Goal: Task Accomplishment & Management: Use online tool/utility

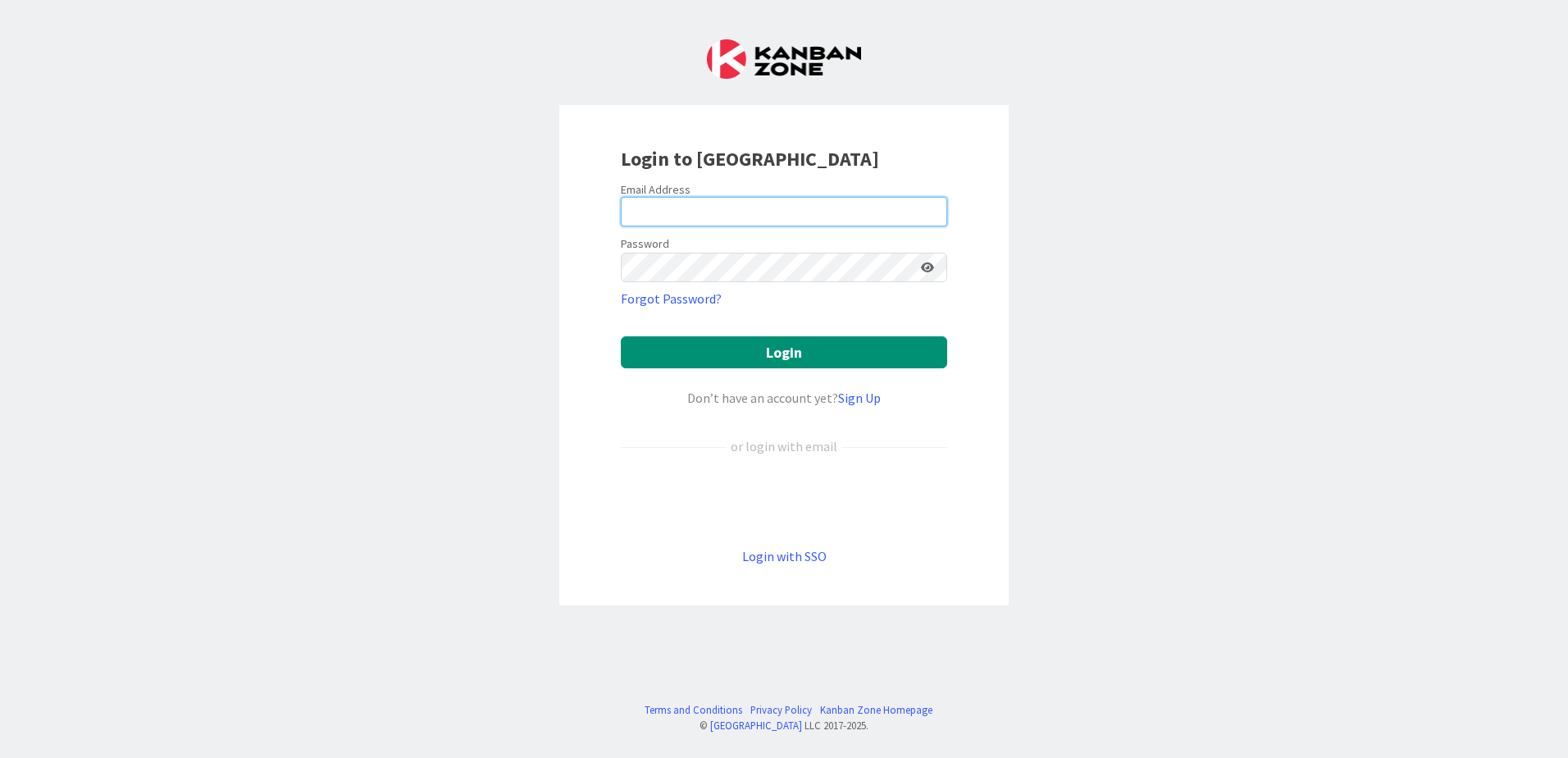
click at [836, 217] on input "email" at bounding box center [784, 211] width 326 height 29
type input "[EMAIL_ADDRESS][DOMAIN_NAME]"
click at [621, 336] on button "Login" at bounding box center [784, 352] width 326 height 32
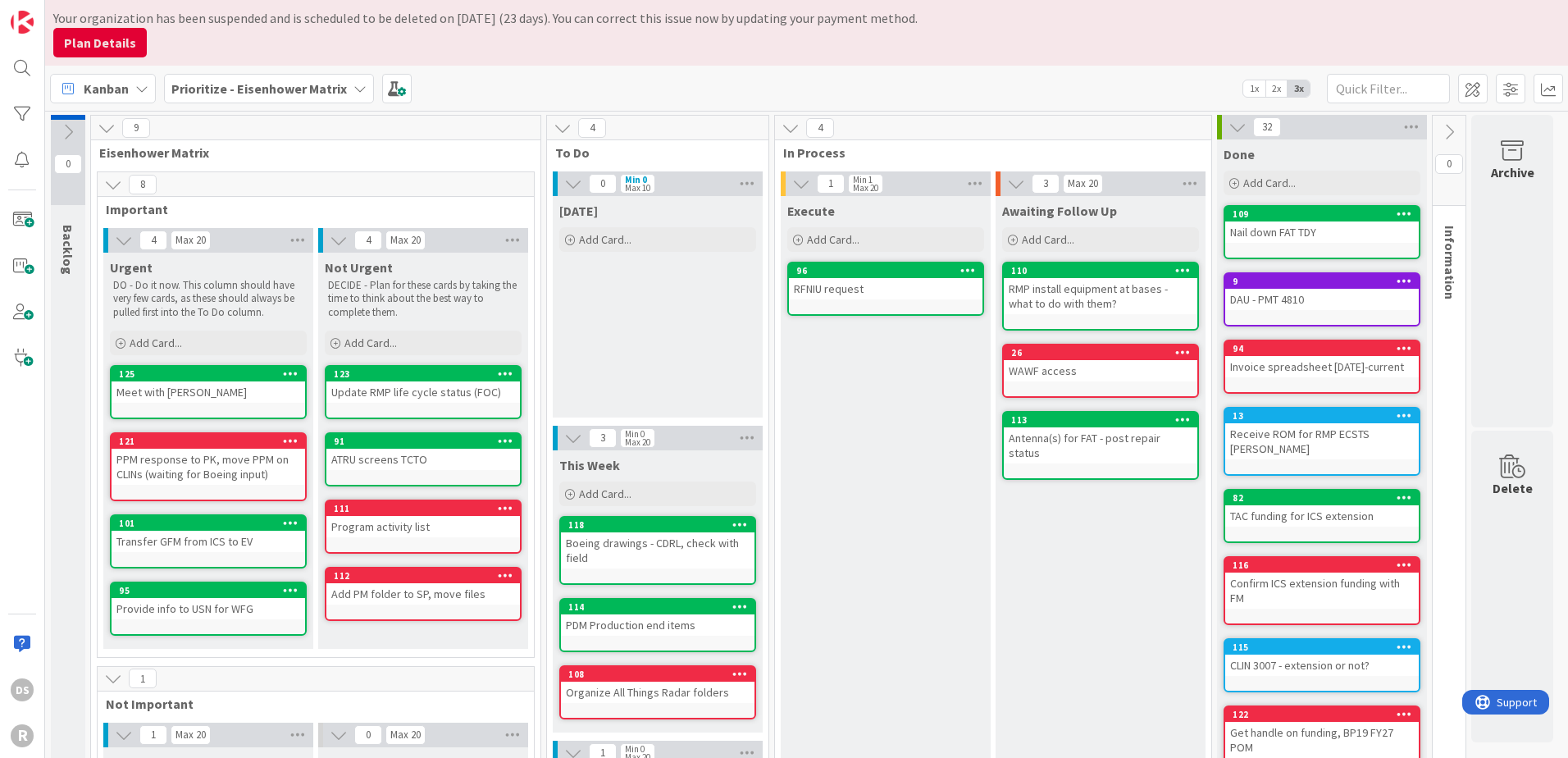
click at [1364, 642] on div "115" at bounding box center [1326, 647] width 186 height 12
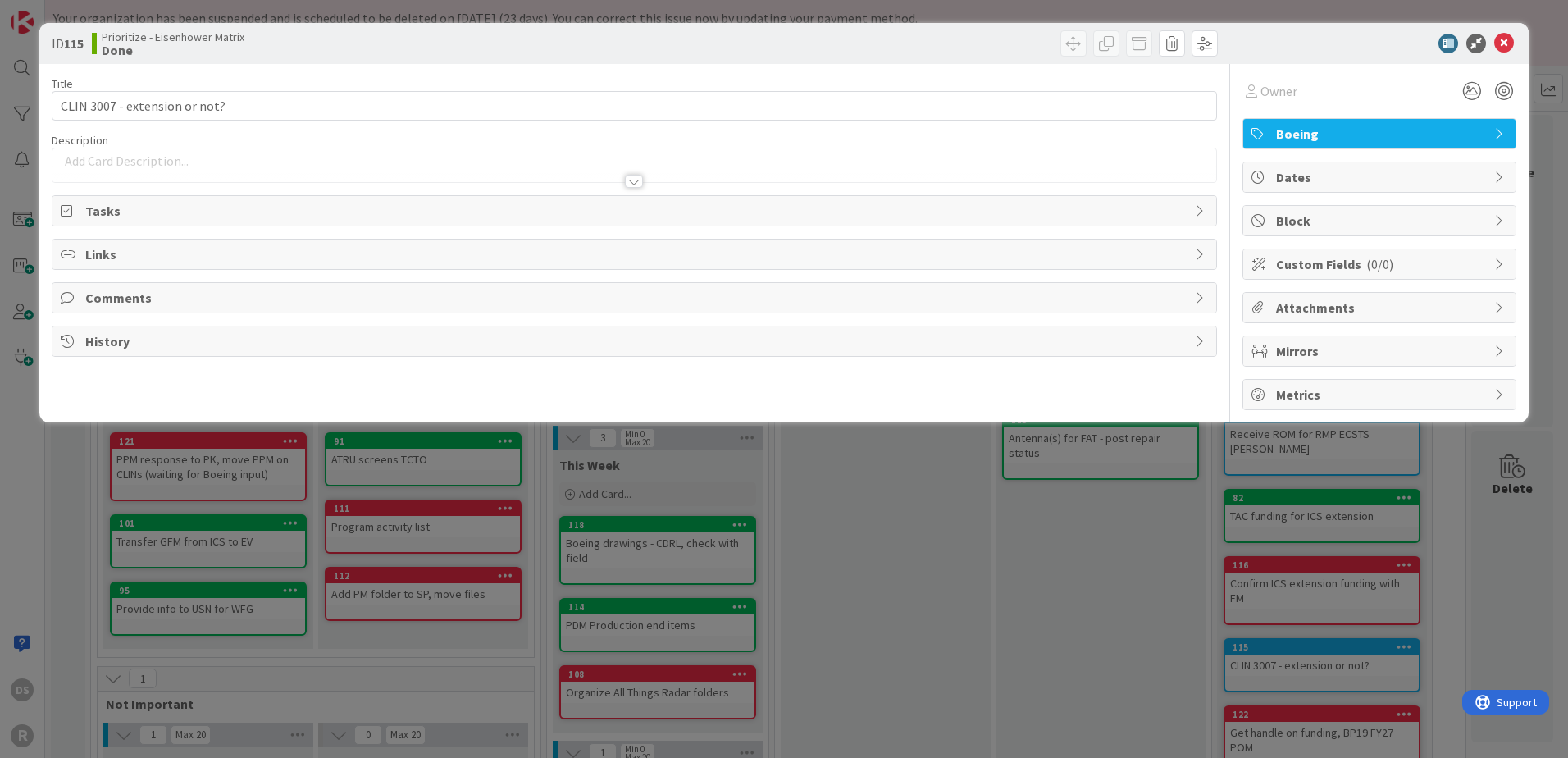
click at [1469, 126] on span "Boeing" at bounding box center [1381, 134] width 210 height 20
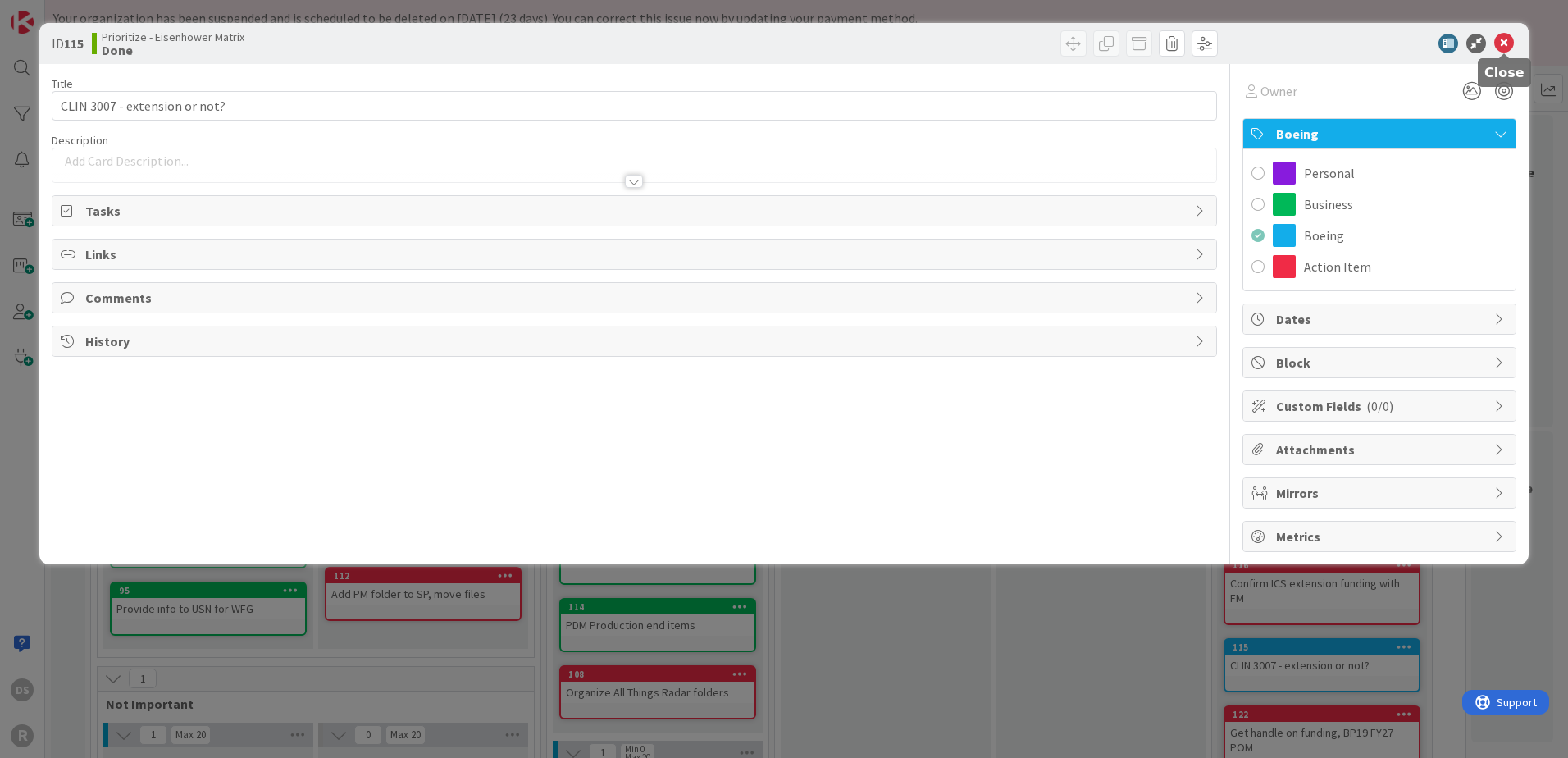
click at [1501, 42] on icon at bounding box center [1504, 43] width 20 height 20
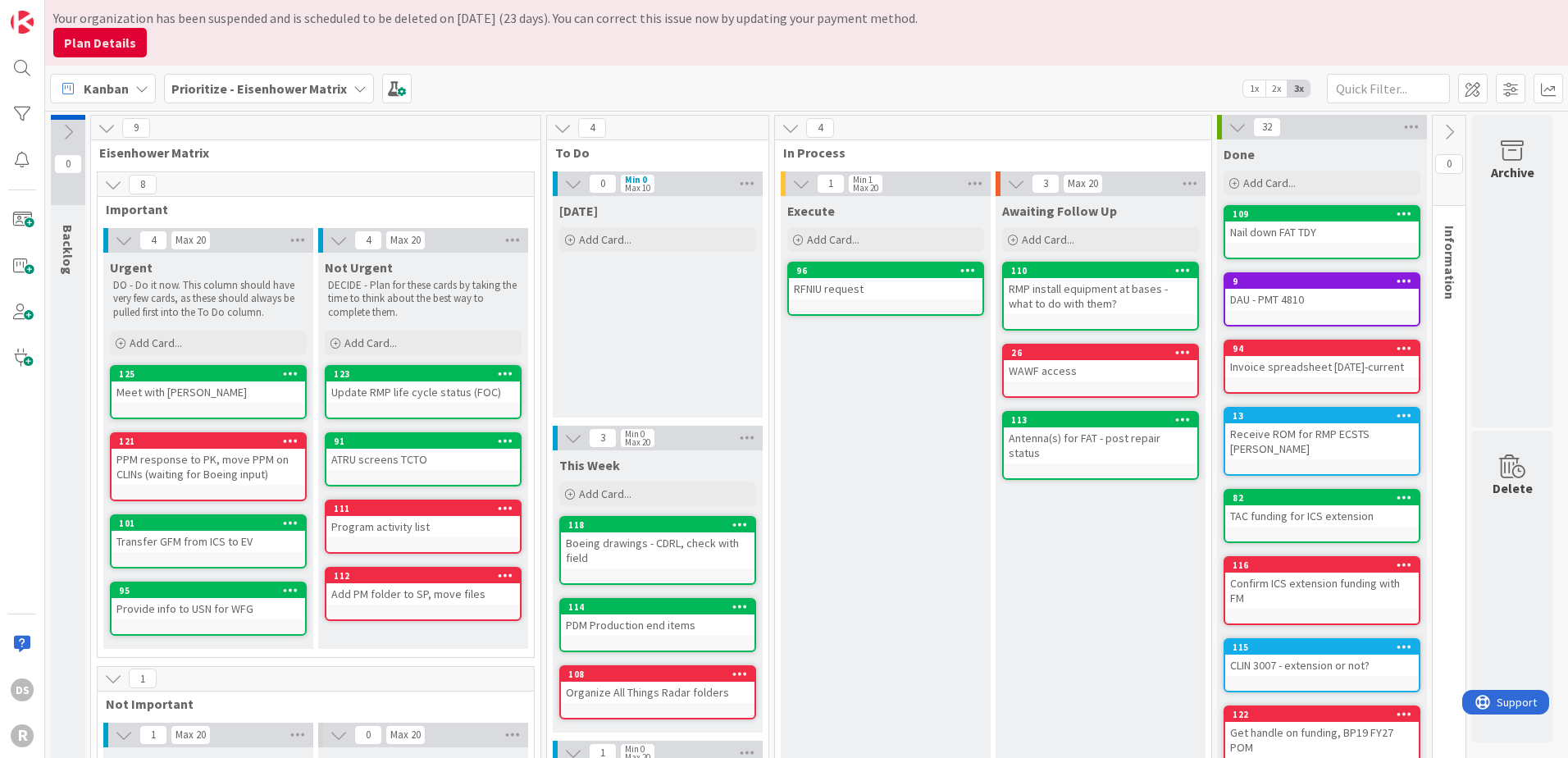
click at [294, 438] on icon at bounding box center [290, 441] width 16 height 12
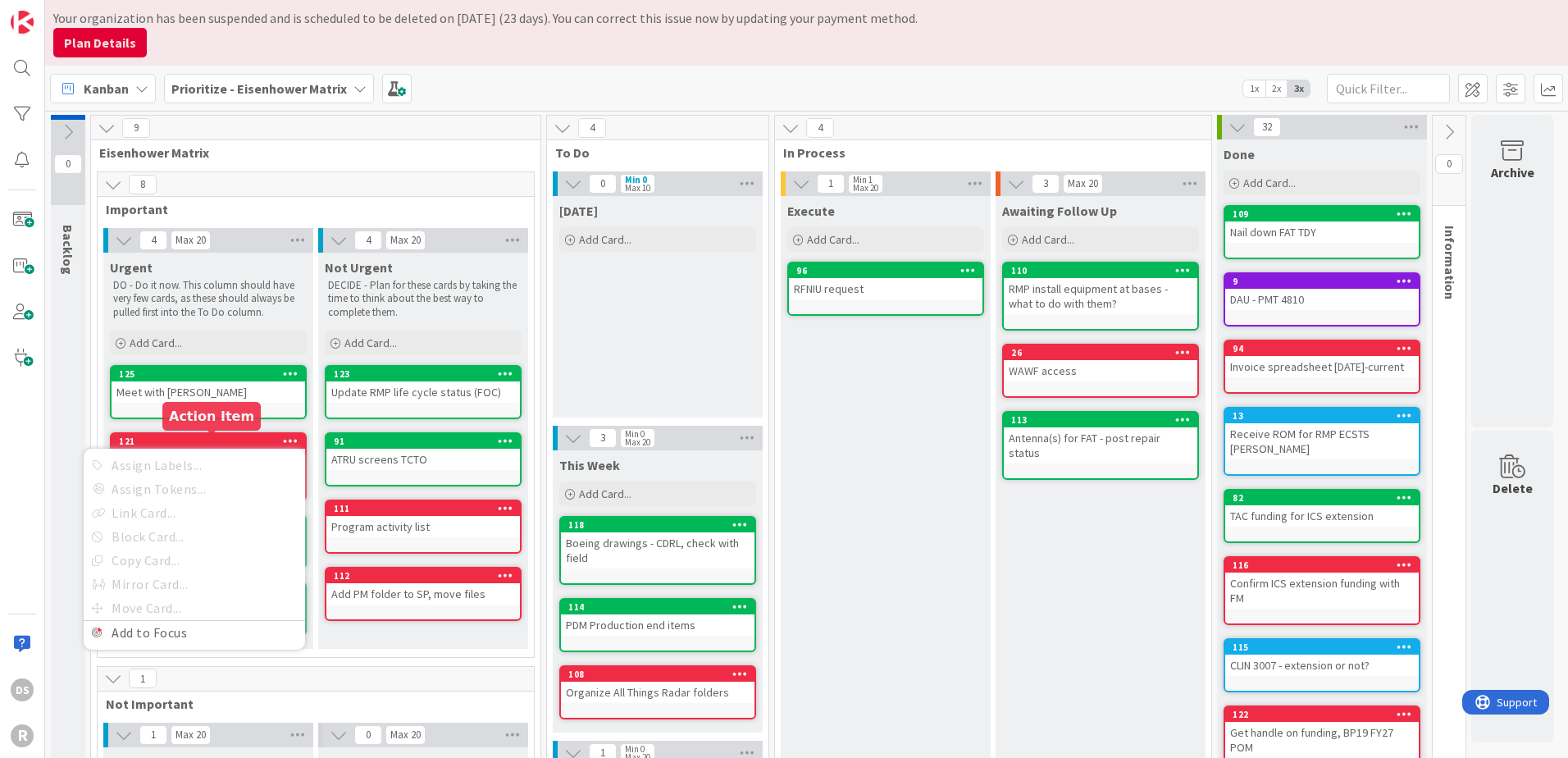
click at [235, 437] on div "121" at bounding box center [212, 442] width 186 height 12
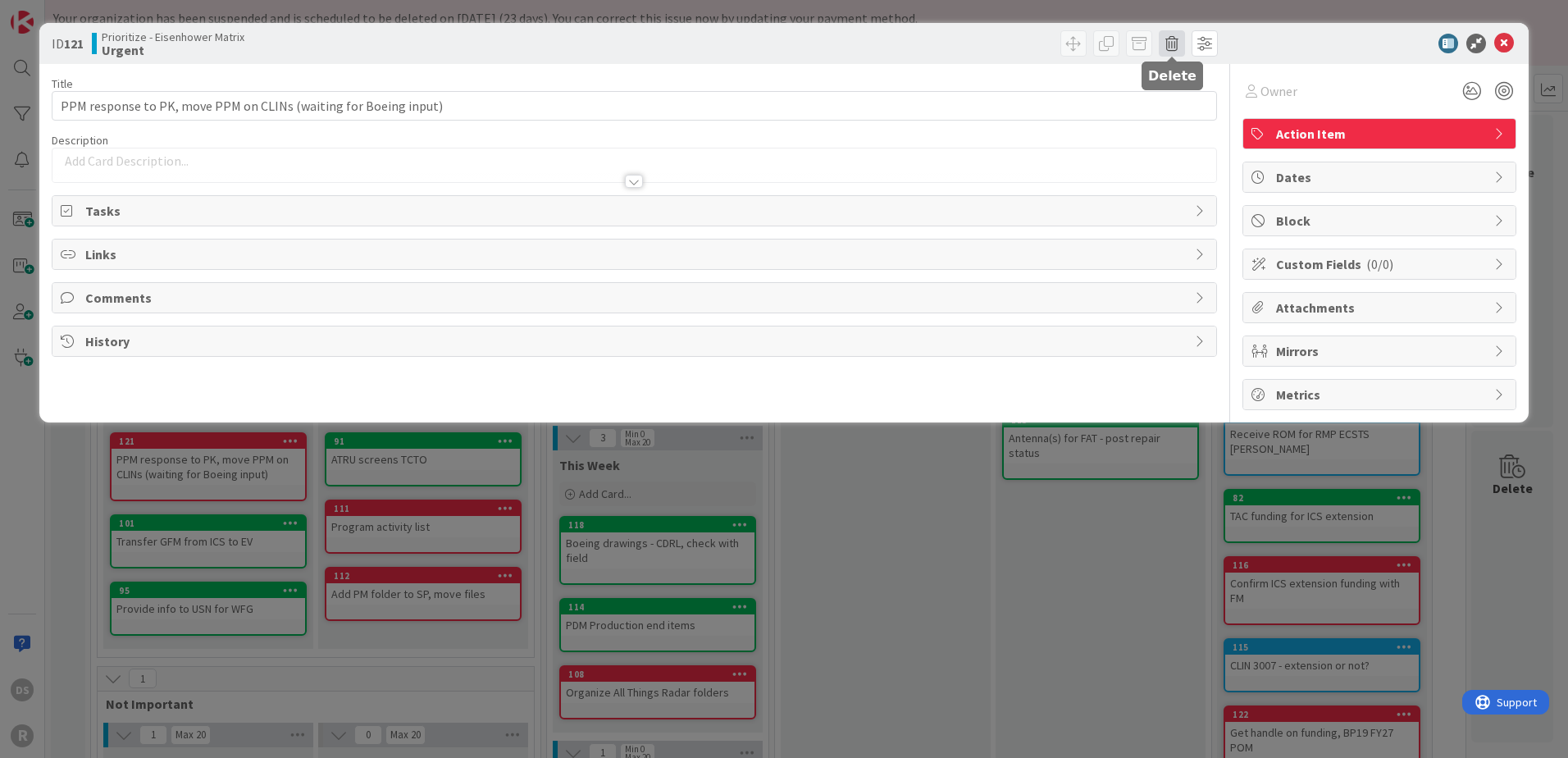
click at [1177, 42] on span at bounding box center [1172, 43] width 27 height 27
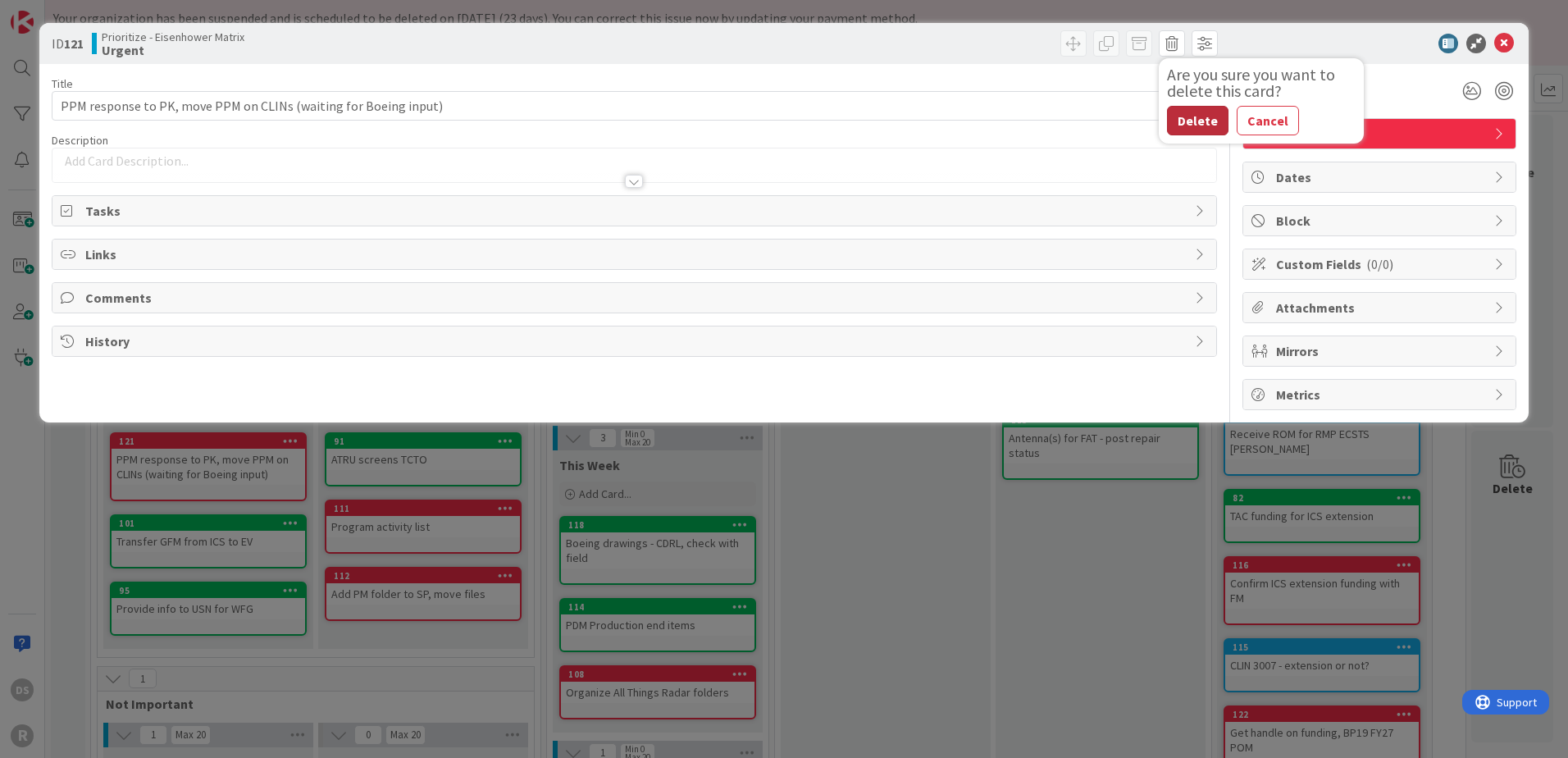
click at [1213, 123] on button "Delete" at bounding box center [1198, 120] width 62 height 29
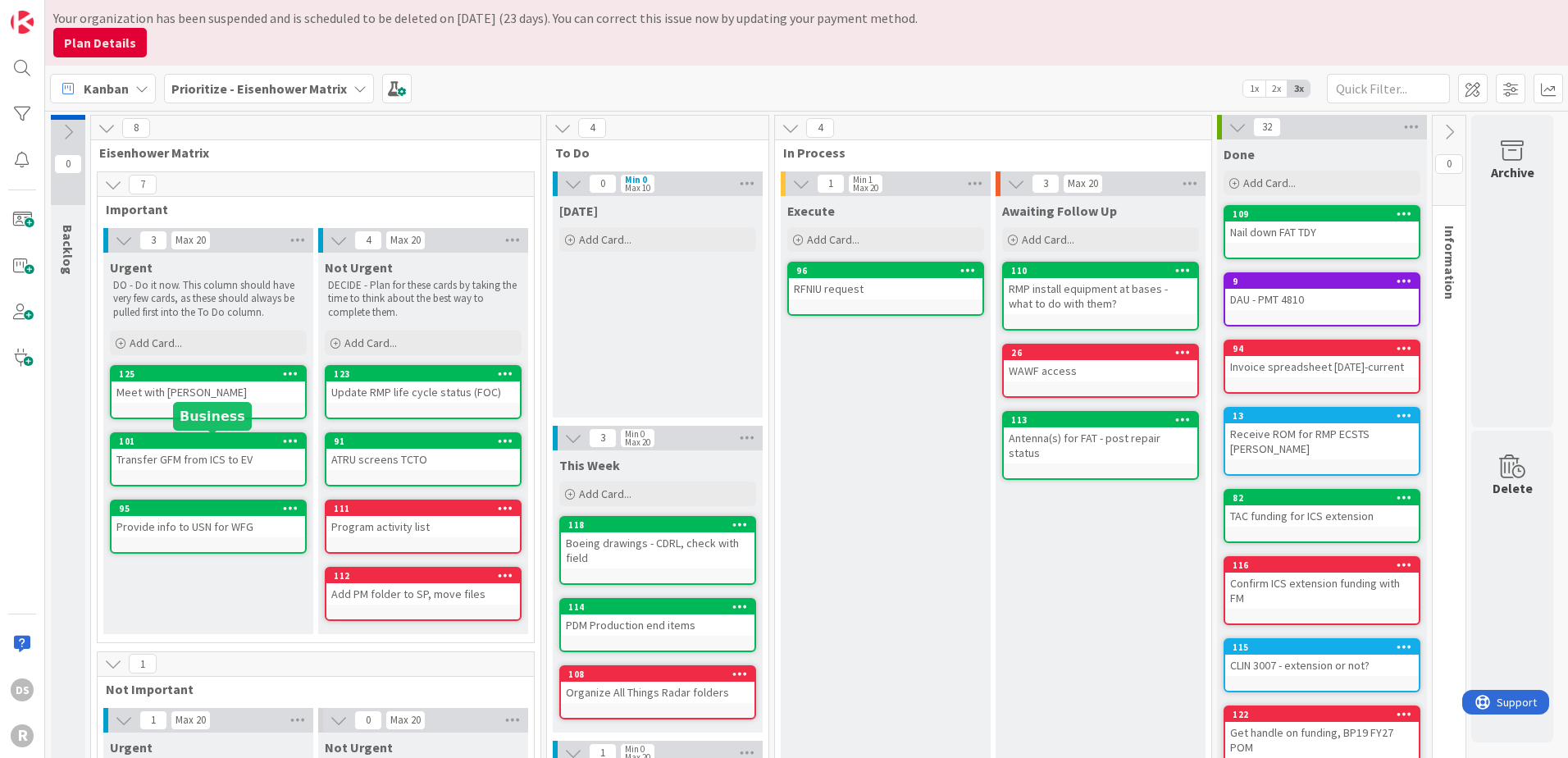
click at [286, 440] on icon at bounding box center [290, 441] width 16 height 12
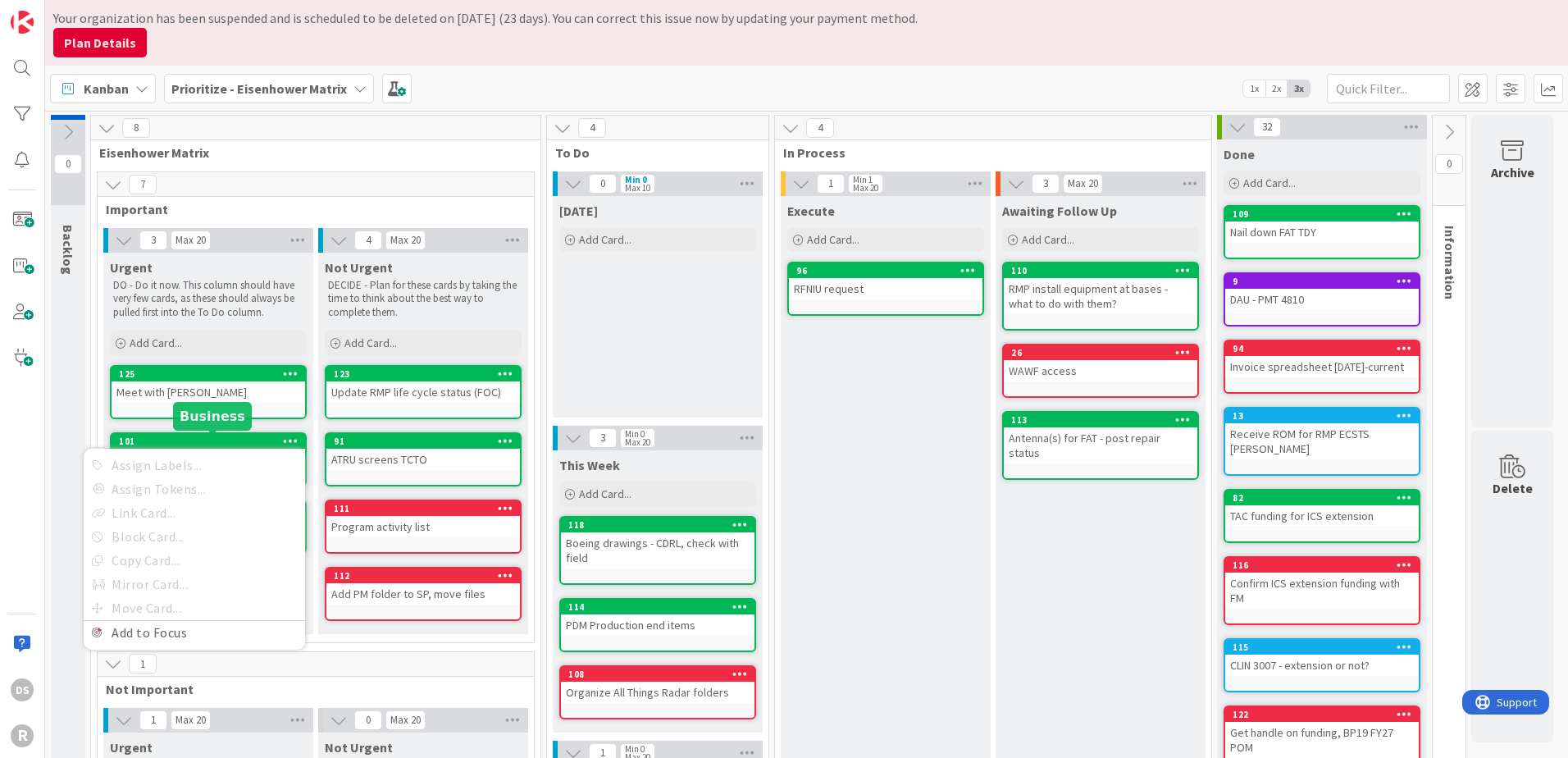
click at [242, 440] on div "101" at bounding box center [212, 442] width 186 height 12
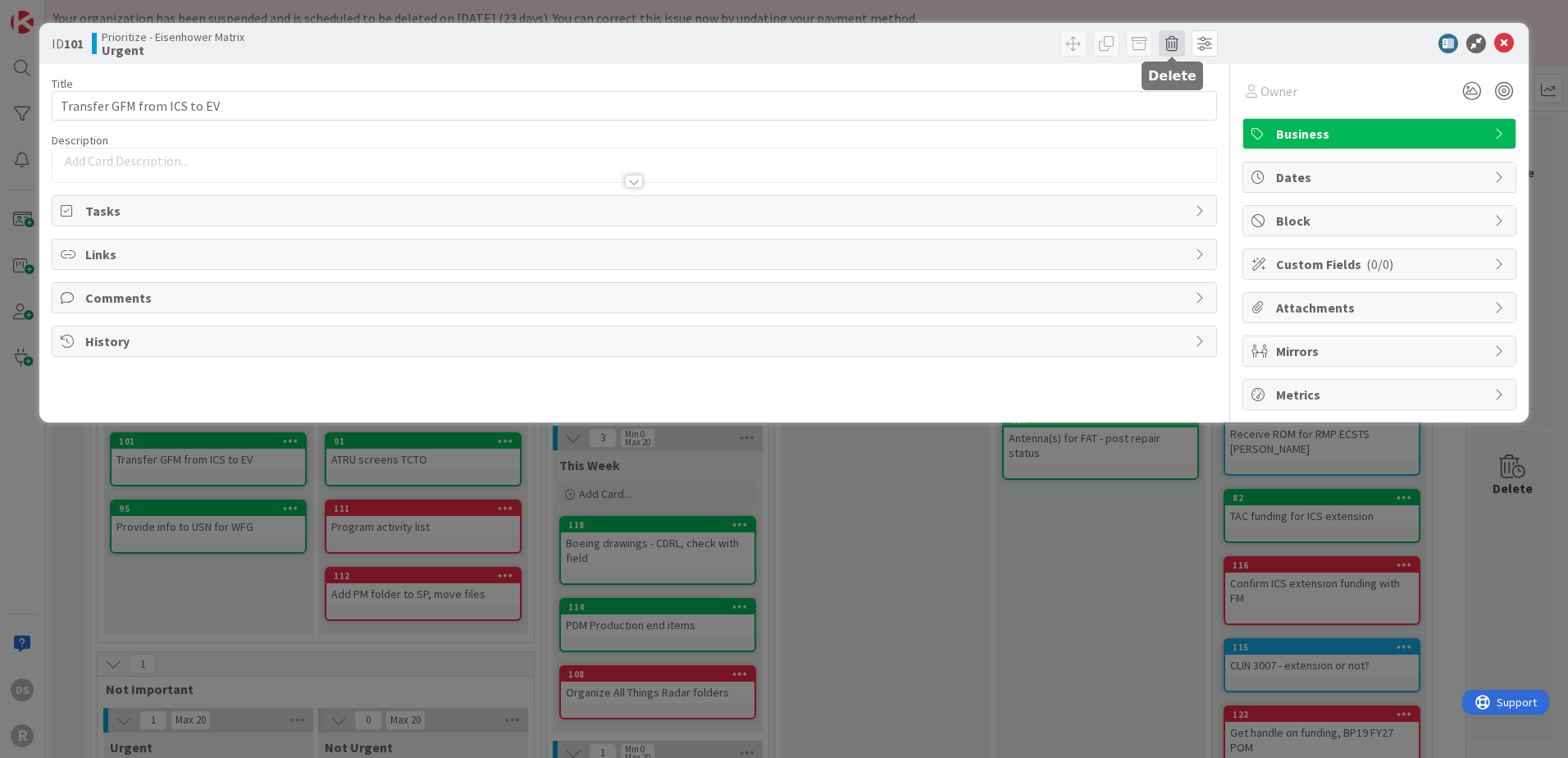
click at [1182, 47] on span at bounding box center [1172, 43] width 27 height 27
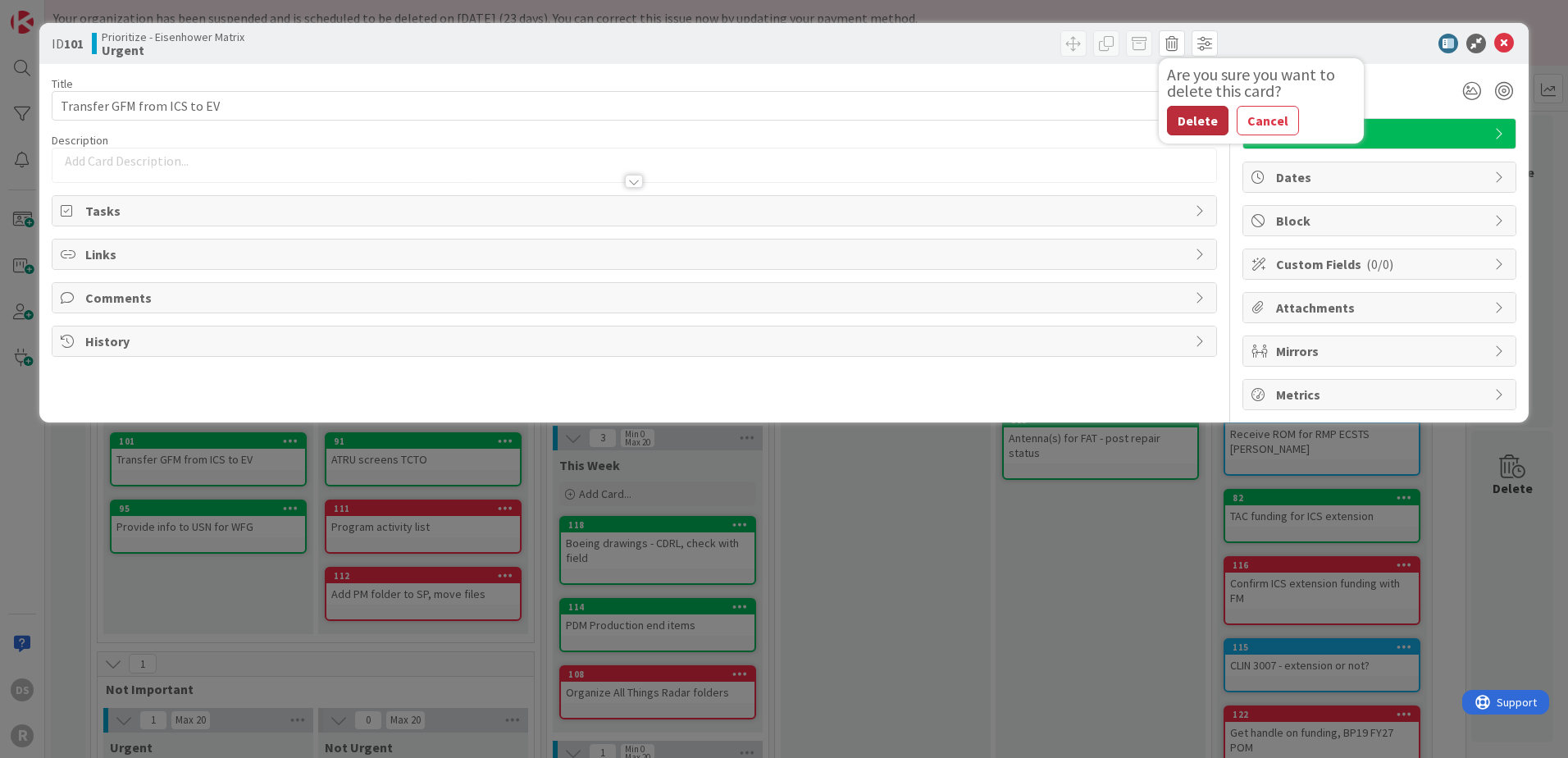
click at [1206, 122] on button "Delete" at bounding box center [1198, 120] width 62 height 29
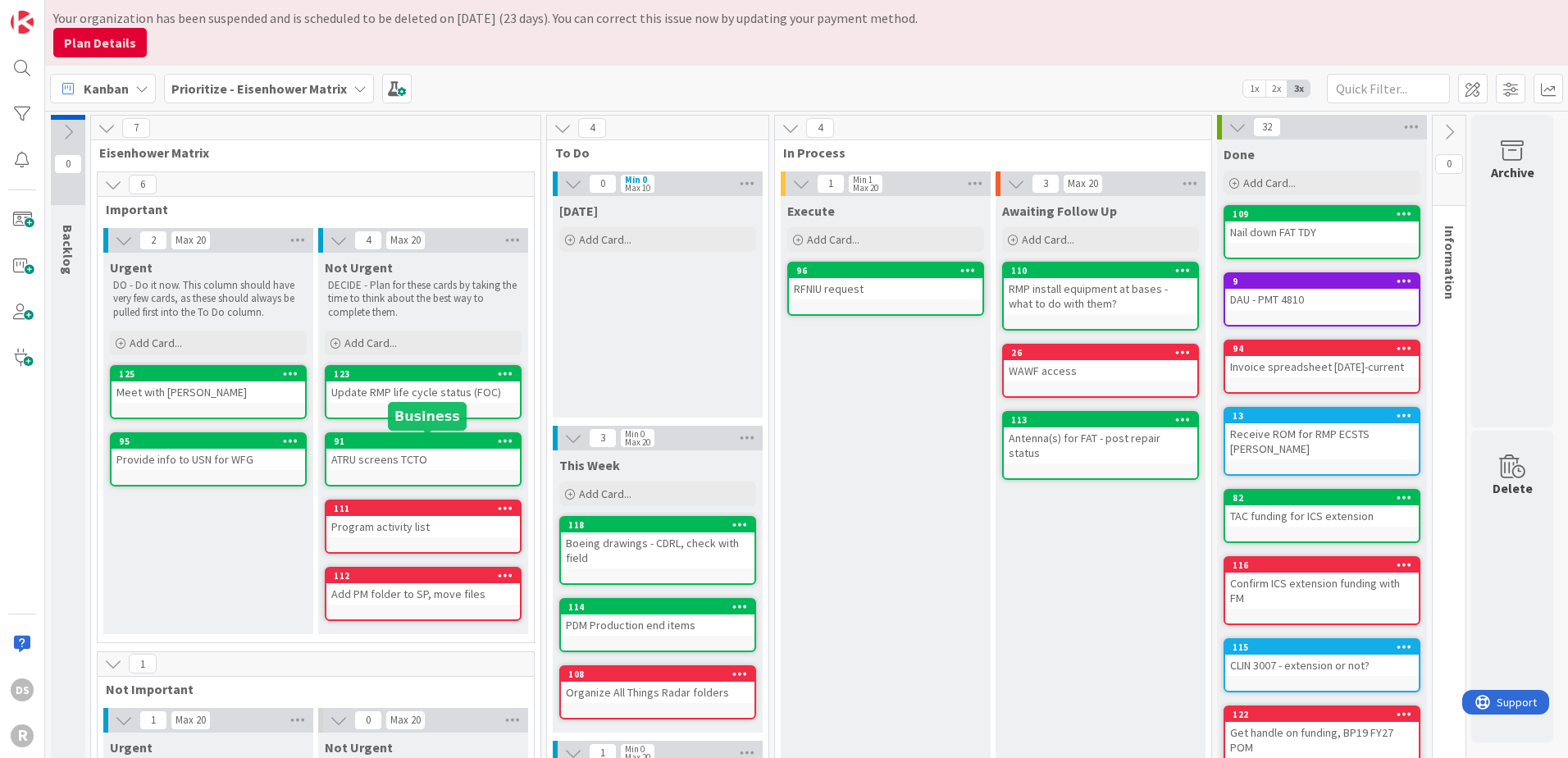
click at [504, 438] on icon at bounding box center [505, 441] width 16 height 12
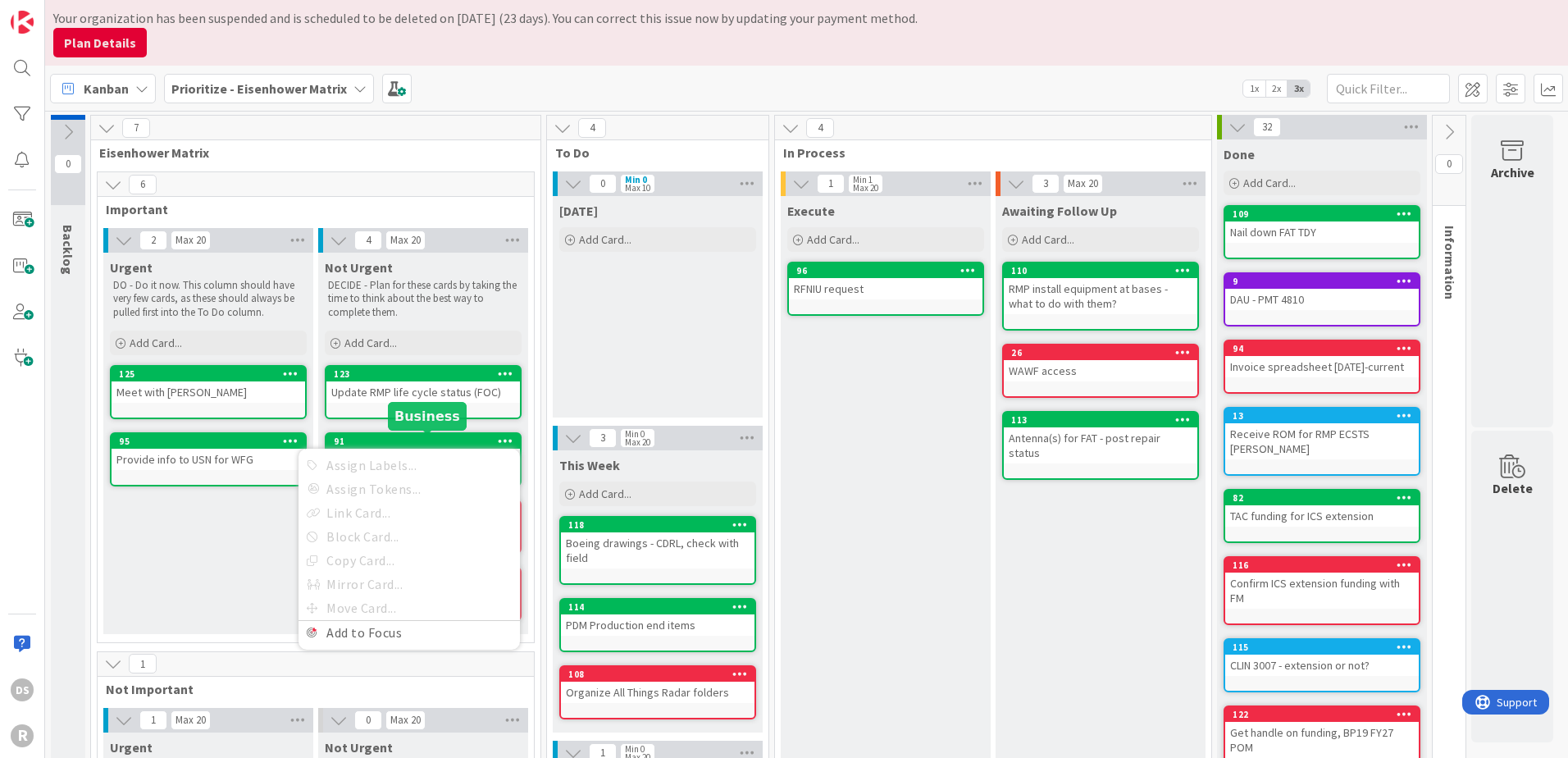
click at [464, 433] on link "91 Assign Labels... Assign Tokens... Link Card... Block Card... Copy Card... Mi…" at bounding box center [423, 459] width 197 height 54
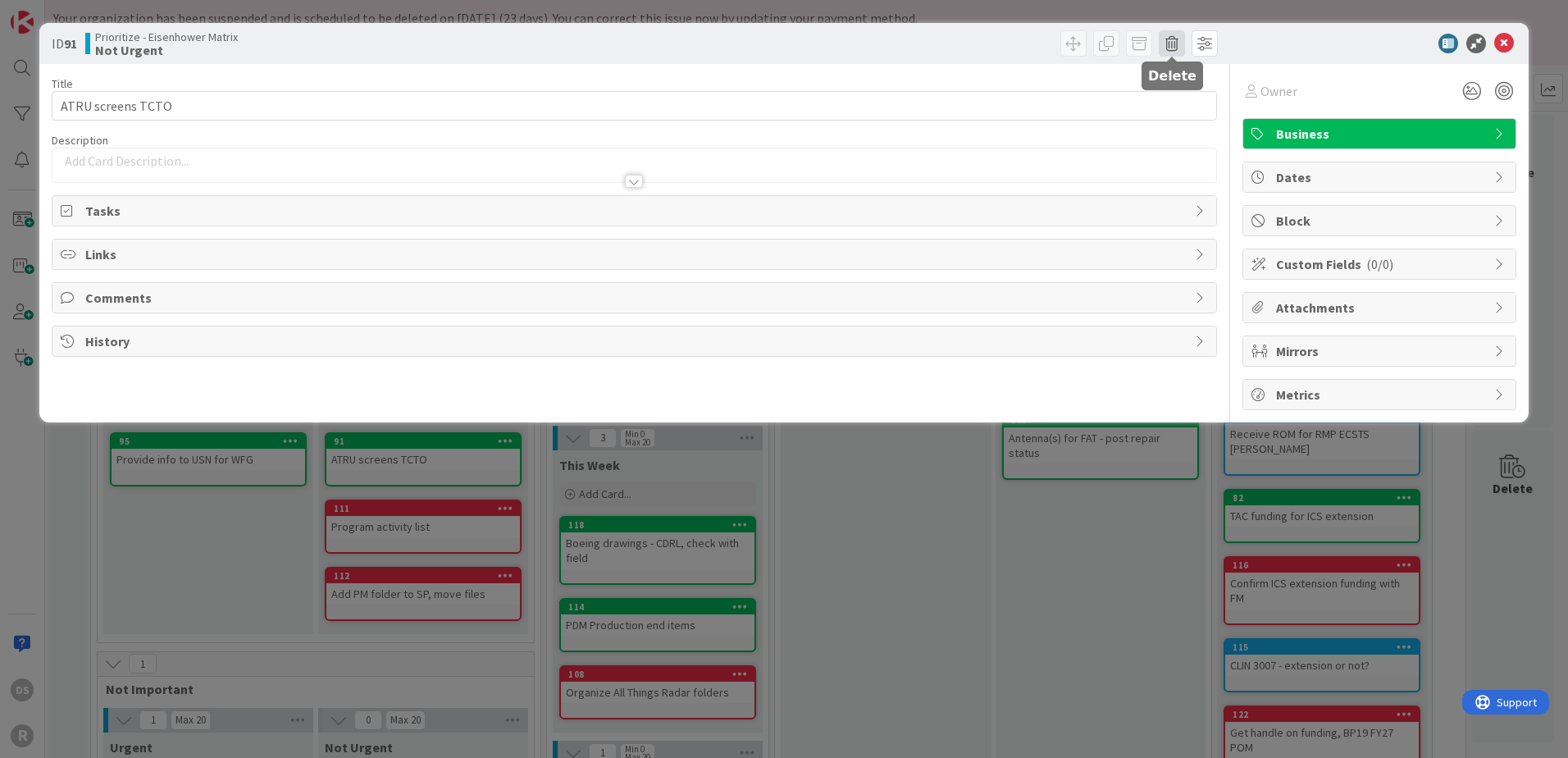
click at [1159, 48] on span at bounding box center [1172, 43] width 27 height 27
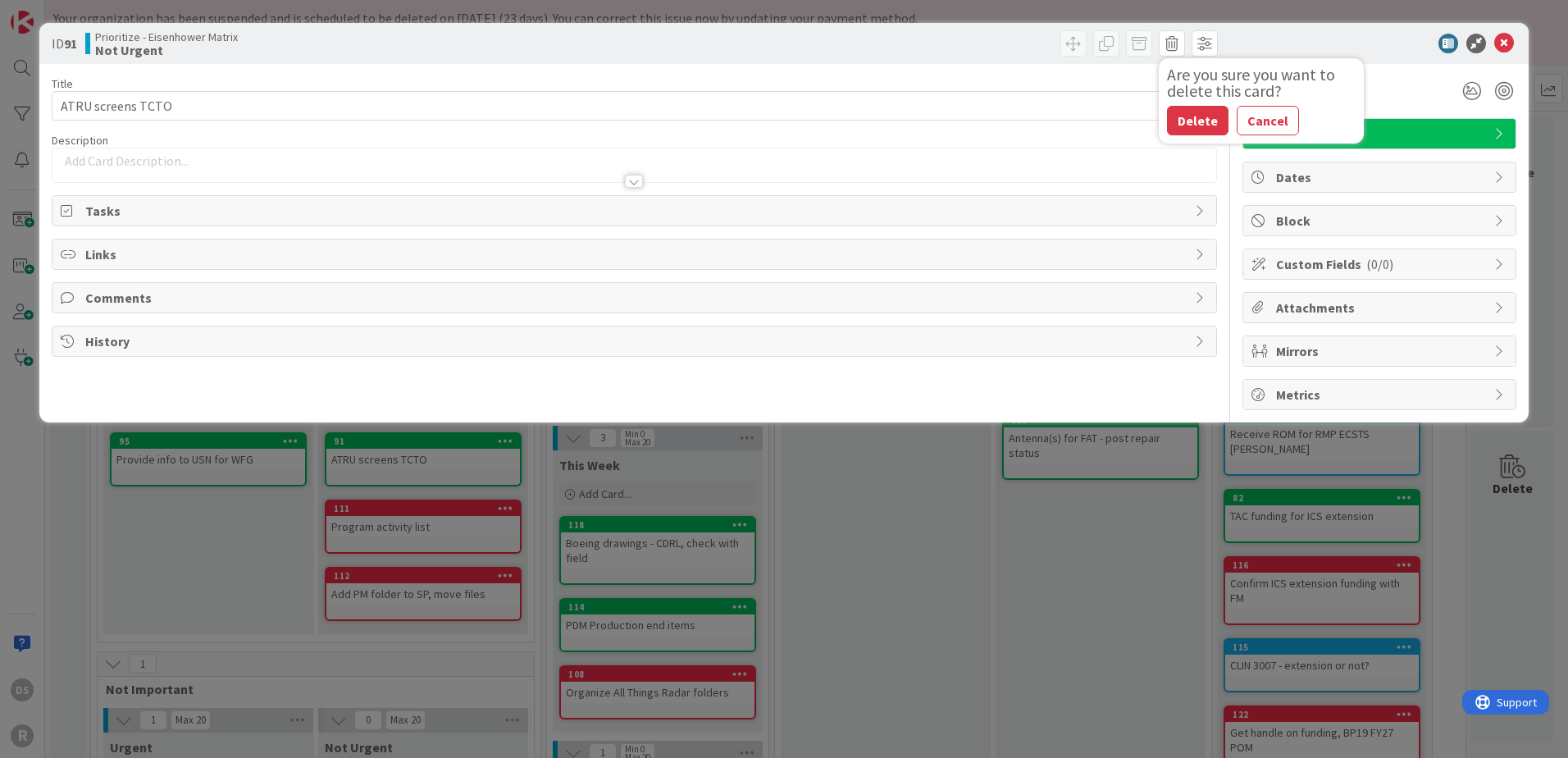
click at [1167, 121] on button "Delete" at bounding box center [1198, 120] width 62 height 29
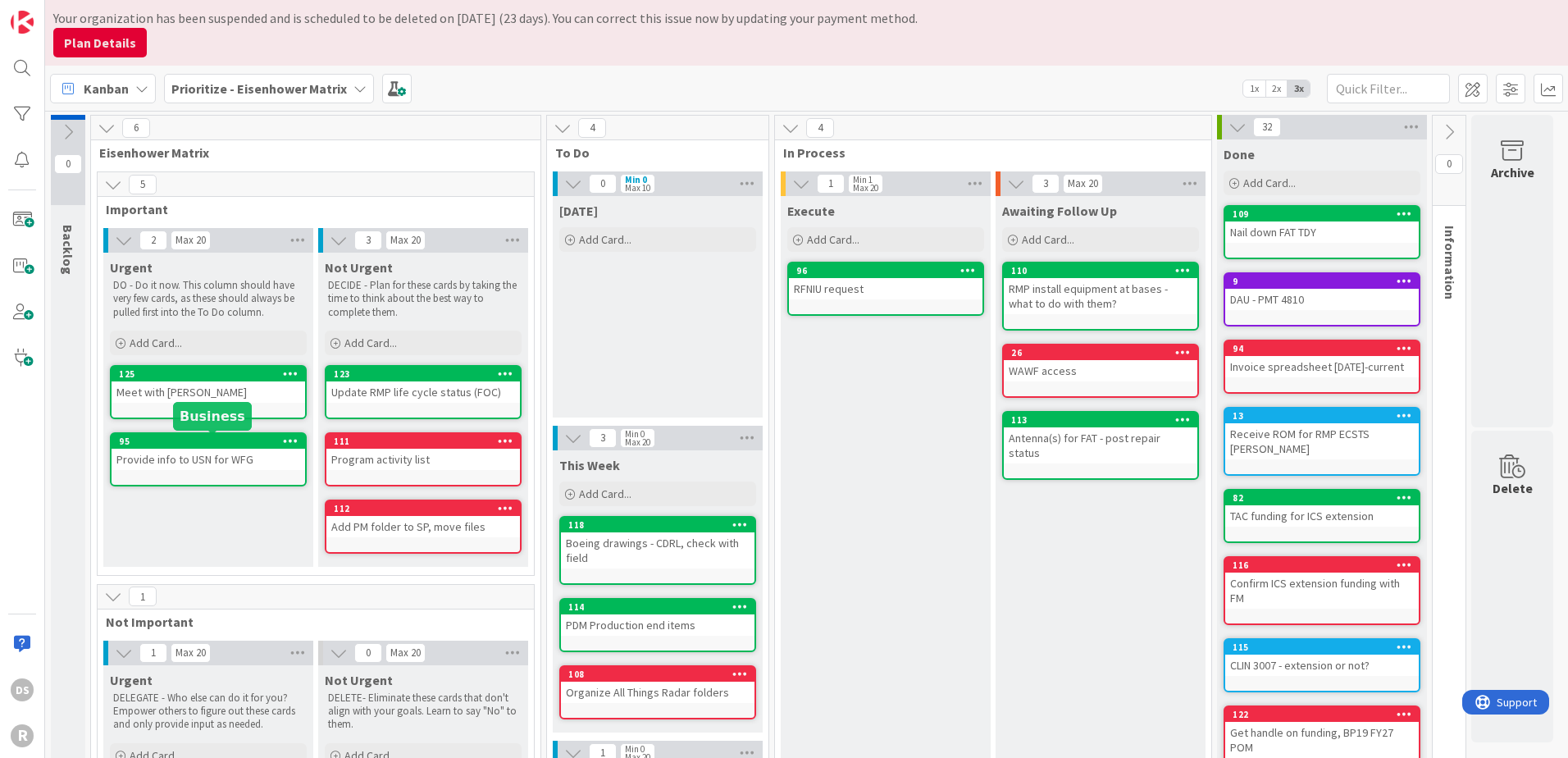
click at [256, 442] on div "95" at bounding box center [212, 442] width 186 height 12
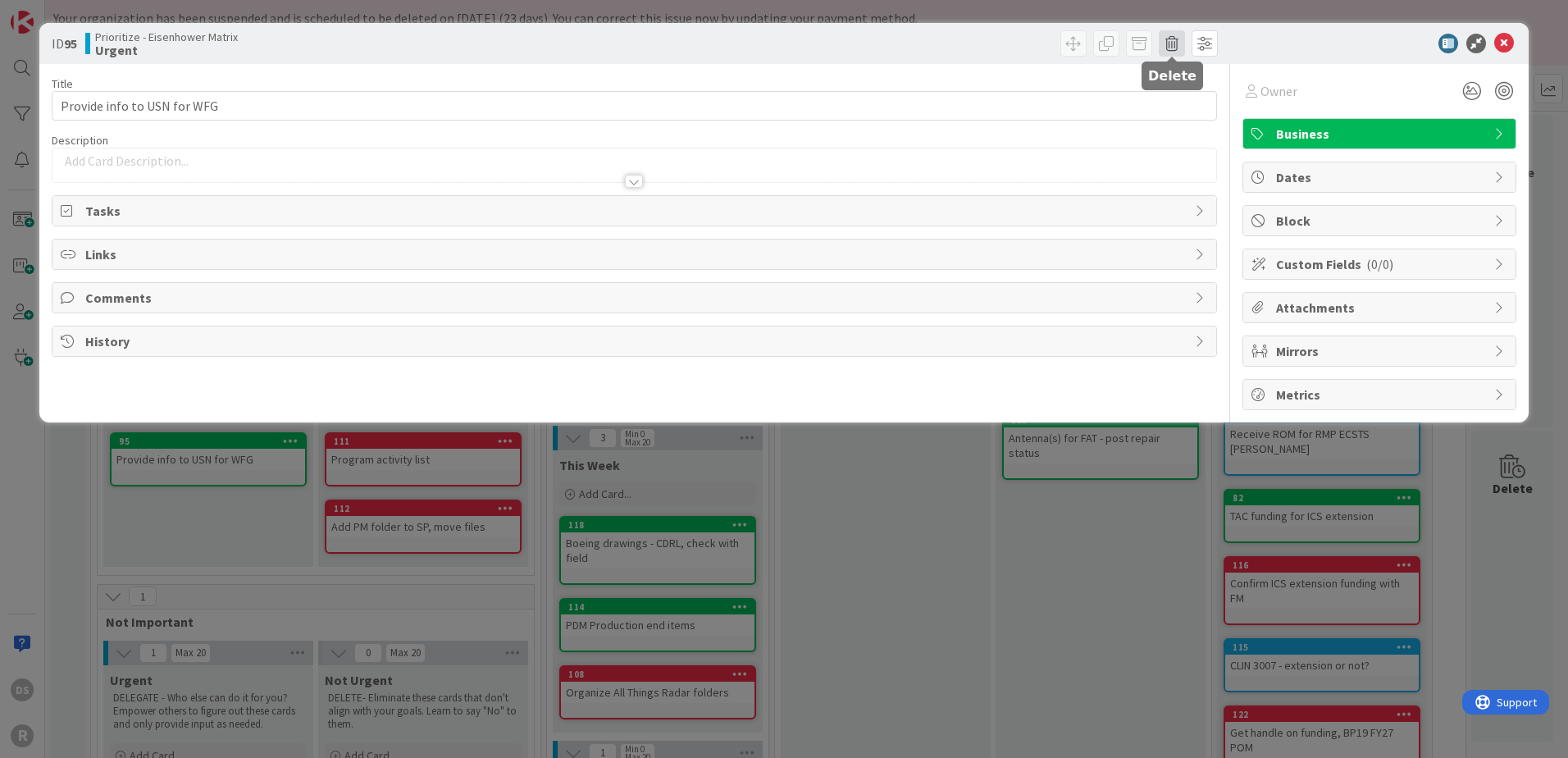
click at [1171, 49] on span at bounding box center [1172, 43] width 27 height 27
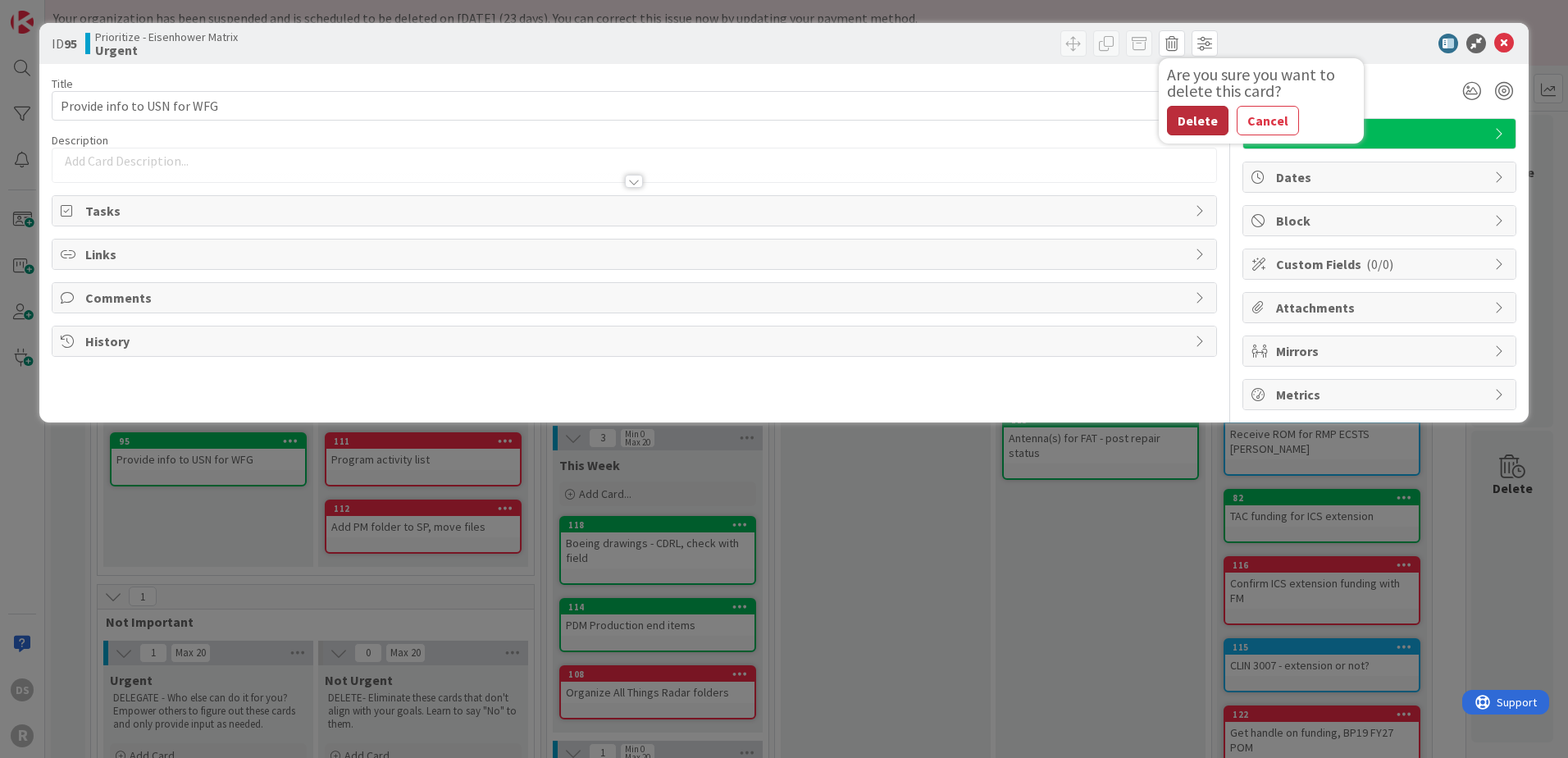
click at [1203, 122] on button "Delete" at bounding box center [1198, 120] width 62 height 29
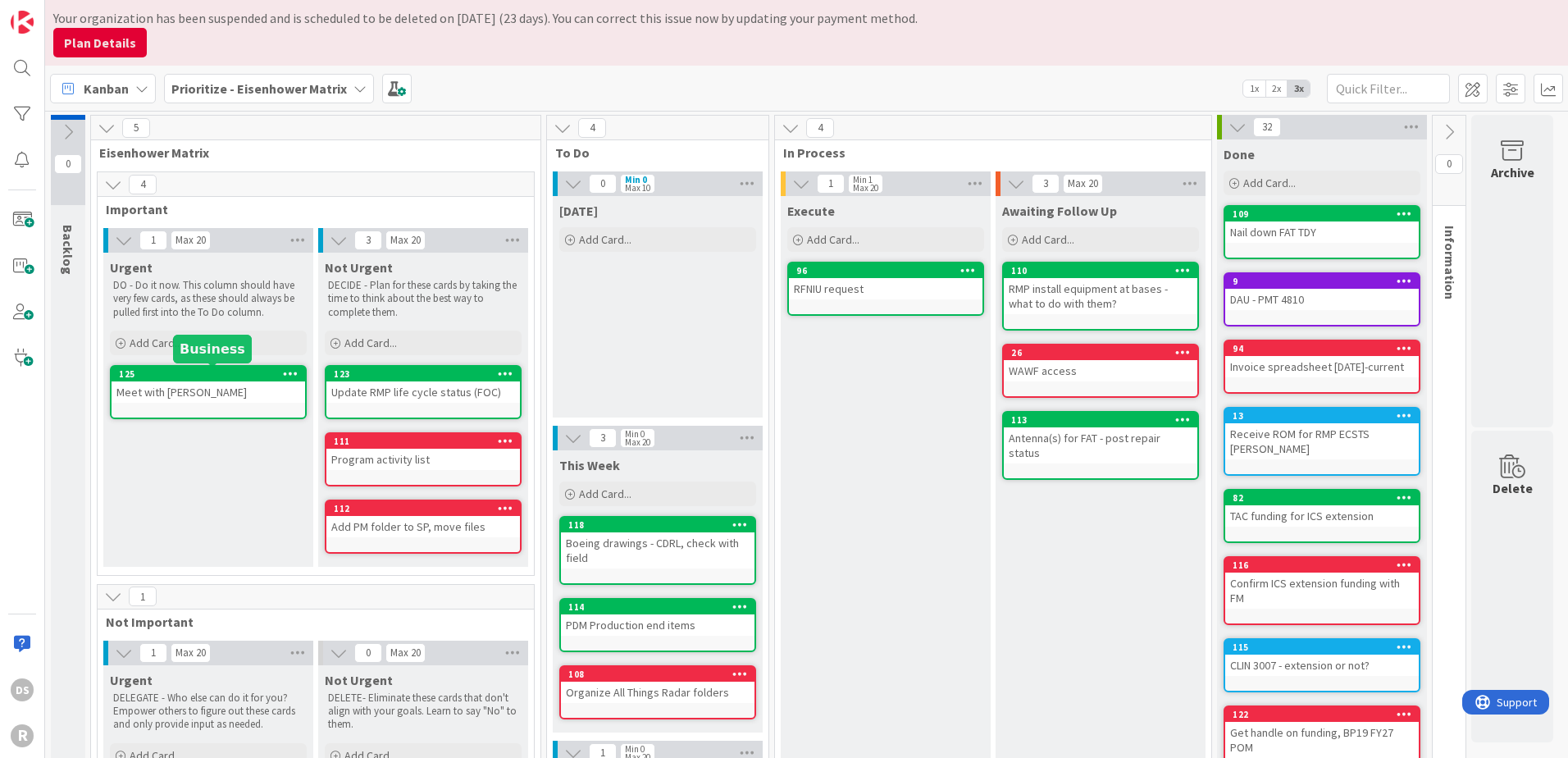
click at [216, 379] on div "125" at bounding box center [212, 374] width 186 height 12
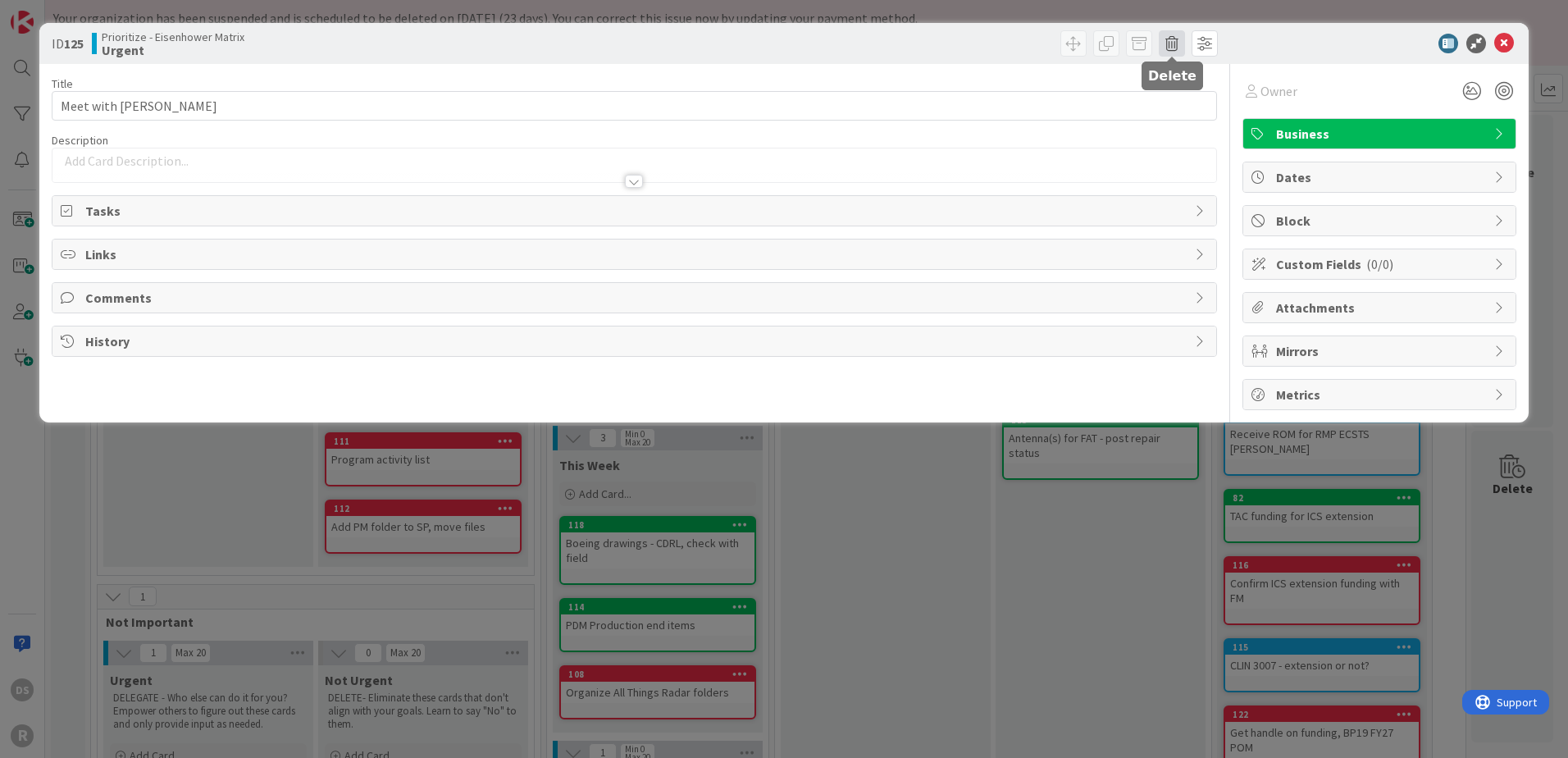
click at [1169, 42] on span at bounding box center [1172, 43] width 27 height 27
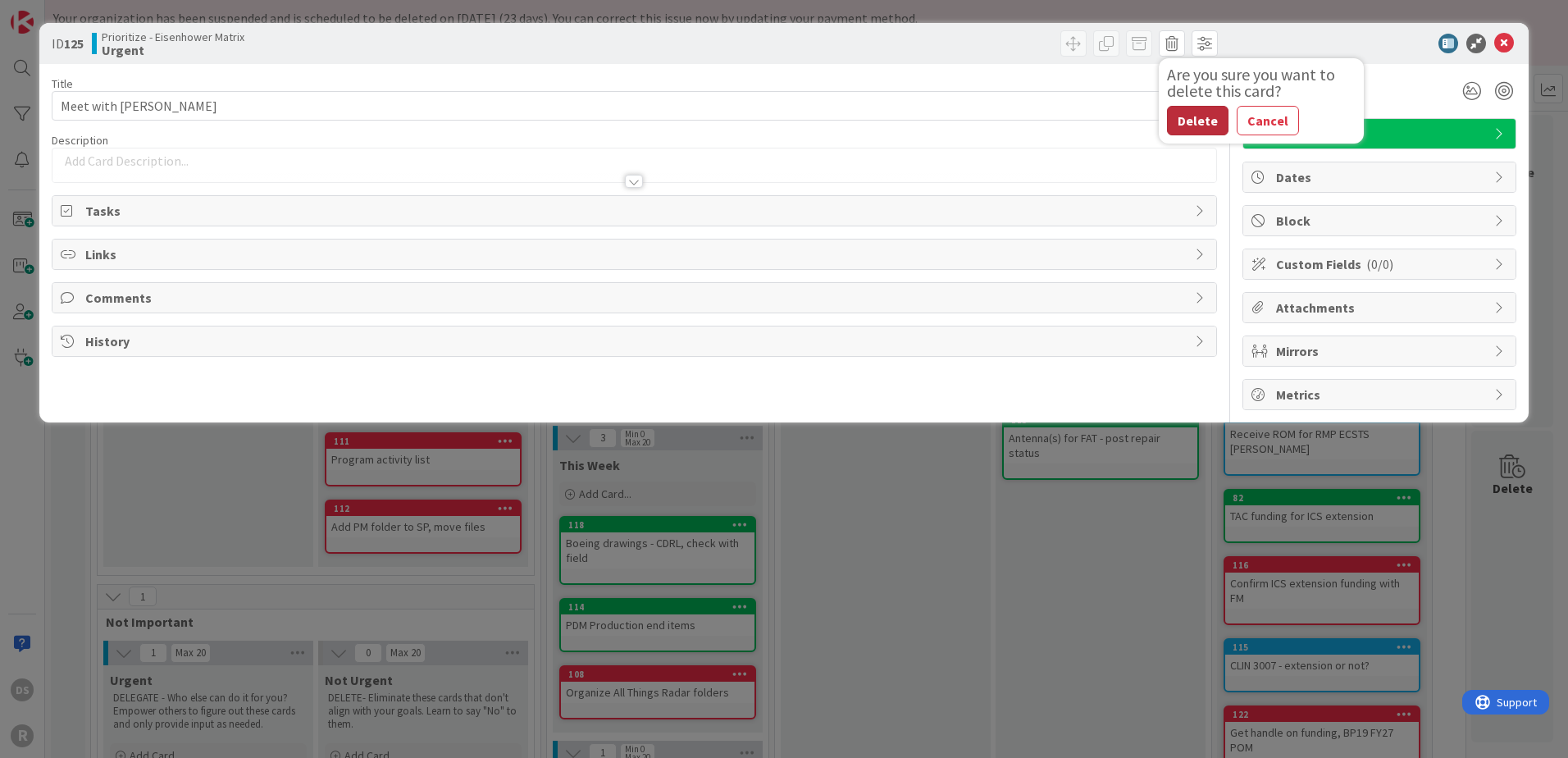
click at [1195, 125] on button "Delete" at bounding box center [1198, 120] width 62 height 29
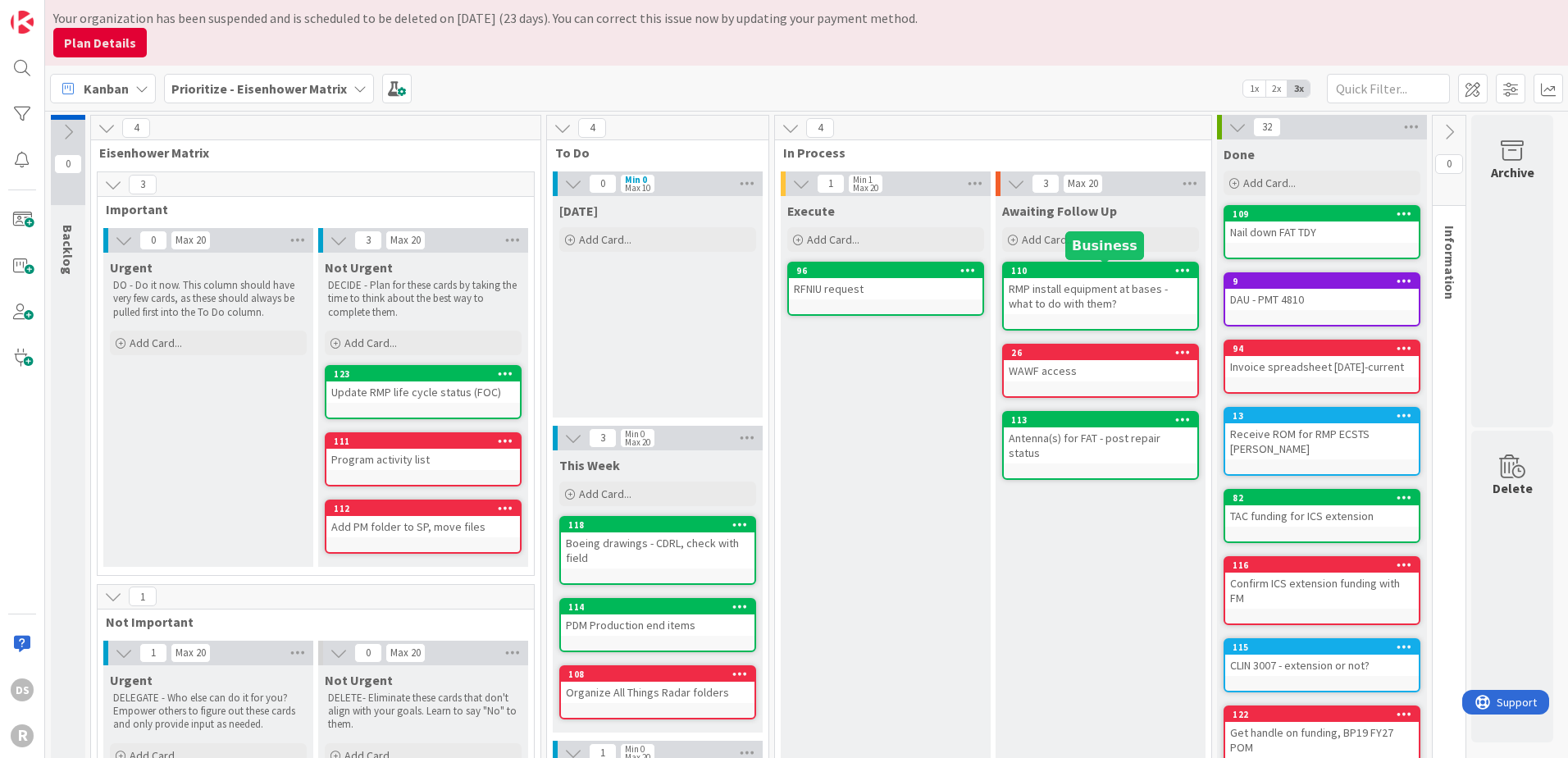
click at [1136, 266] on div "110" at bounding box center [1105, 270] width 186 height 12
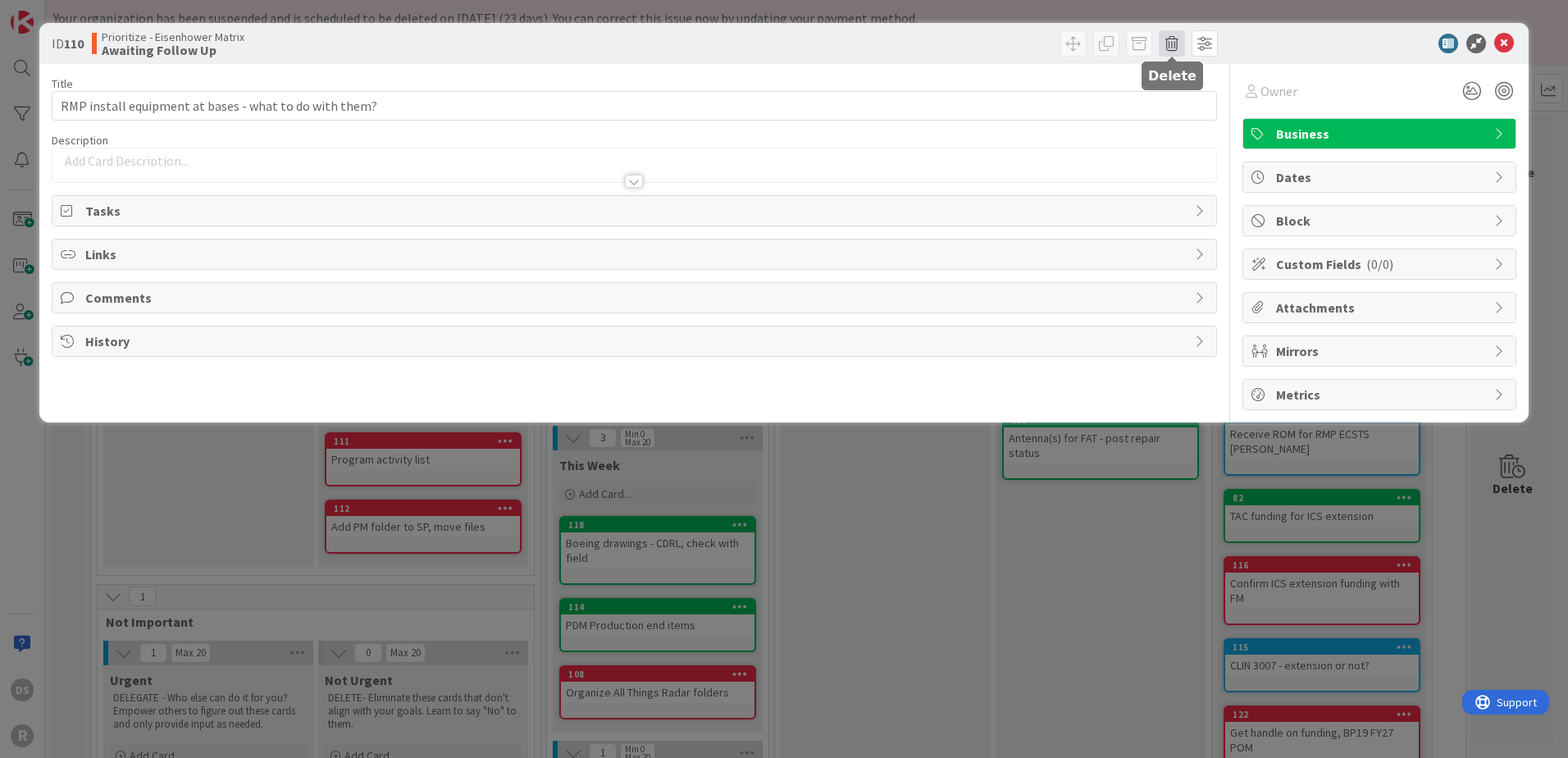
click at [1175, 45] on span at bounding box center [1172, 43] width 27 height 27
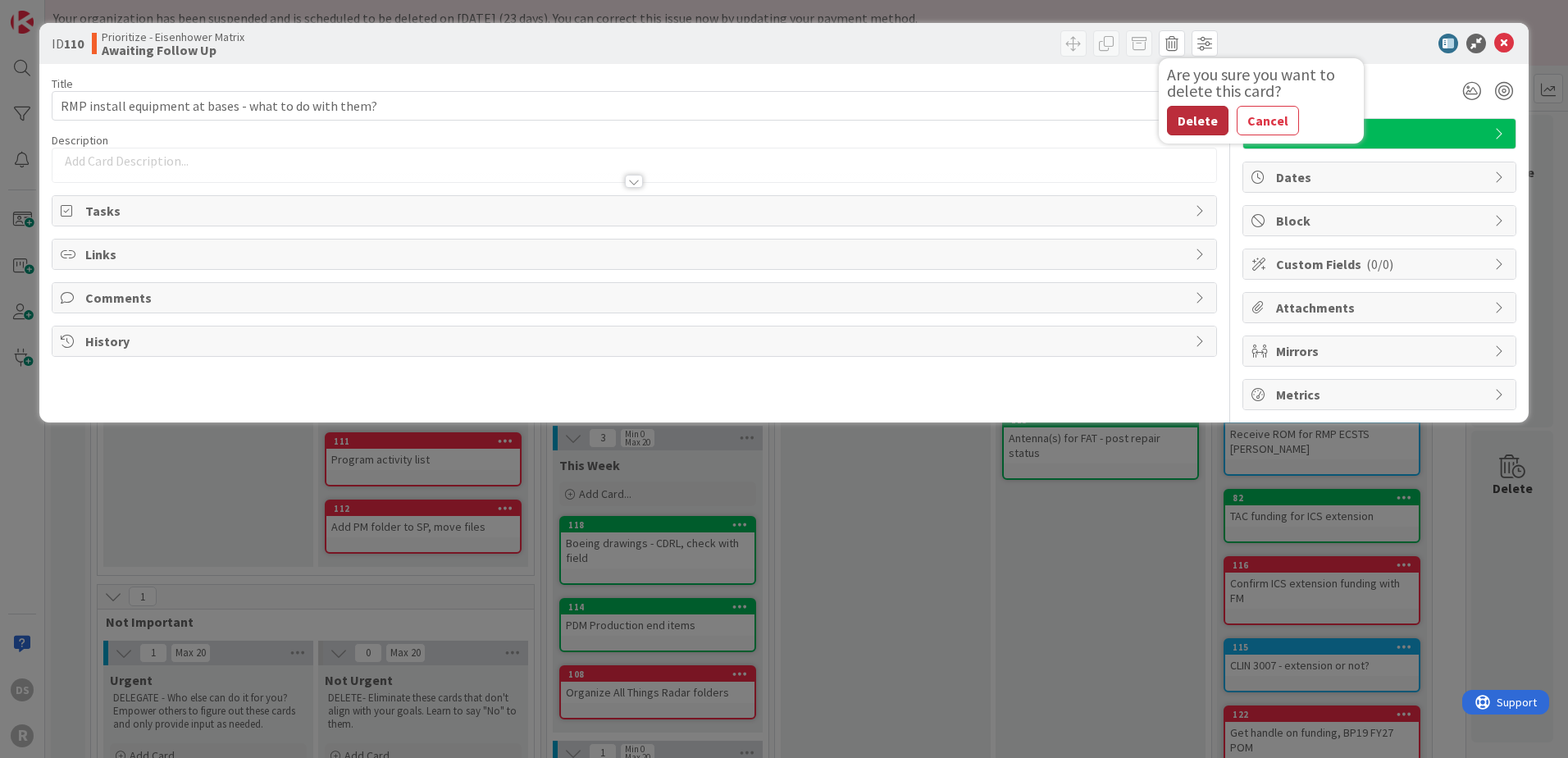
click at [1197, 127] on button "Delete" at bounding box center [1198, 120] width 62 height 29
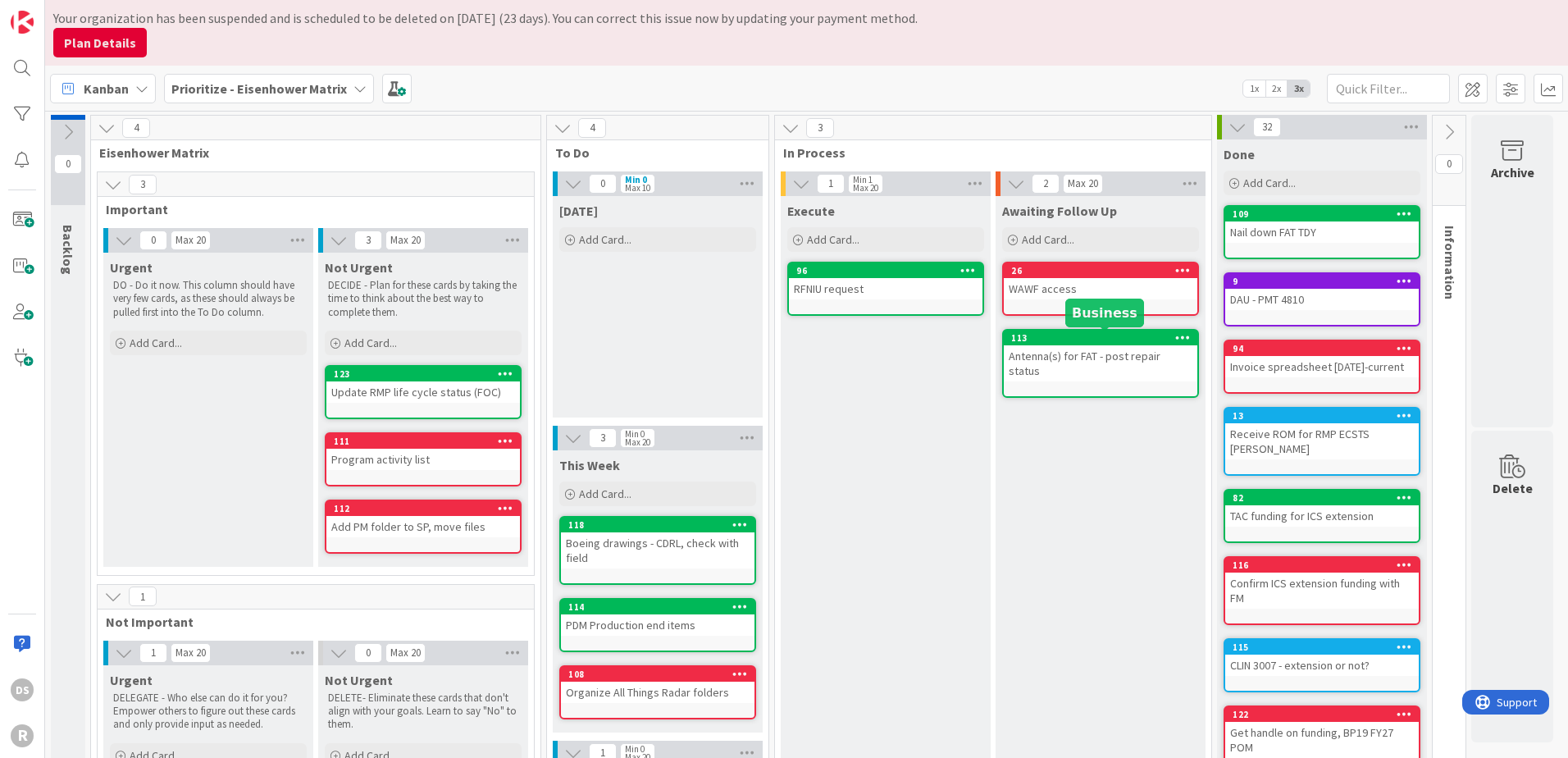
click at [1098, 339] on div "113" at bounding box center [1105, 338] width 186 height 12
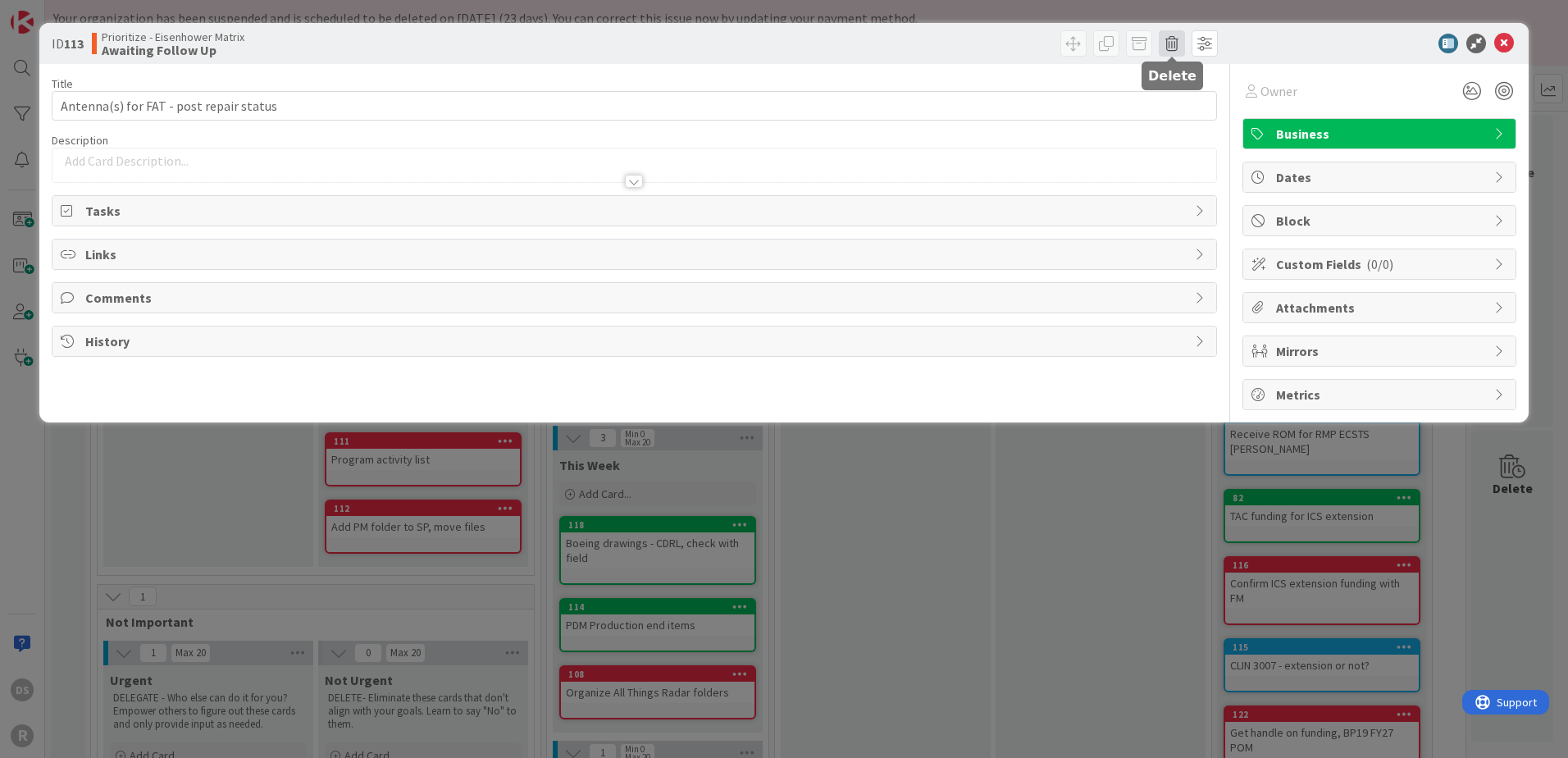
click at [1177, 42] on span at bounding box center [1172, 43] width 27 height 27
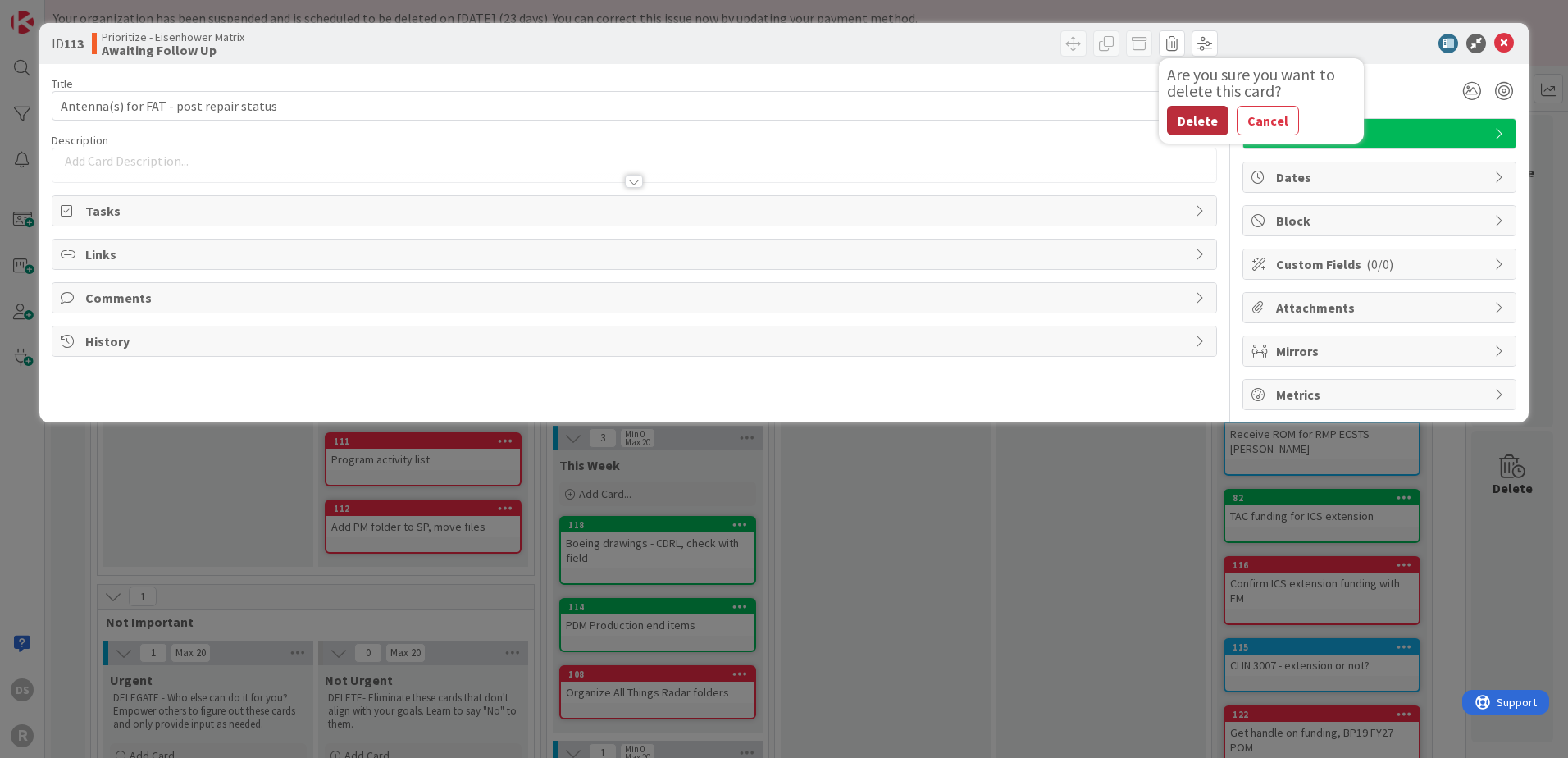
click at [1197, 121] on button "Delete" at bounding box center [1198, 120] width 62 height 29
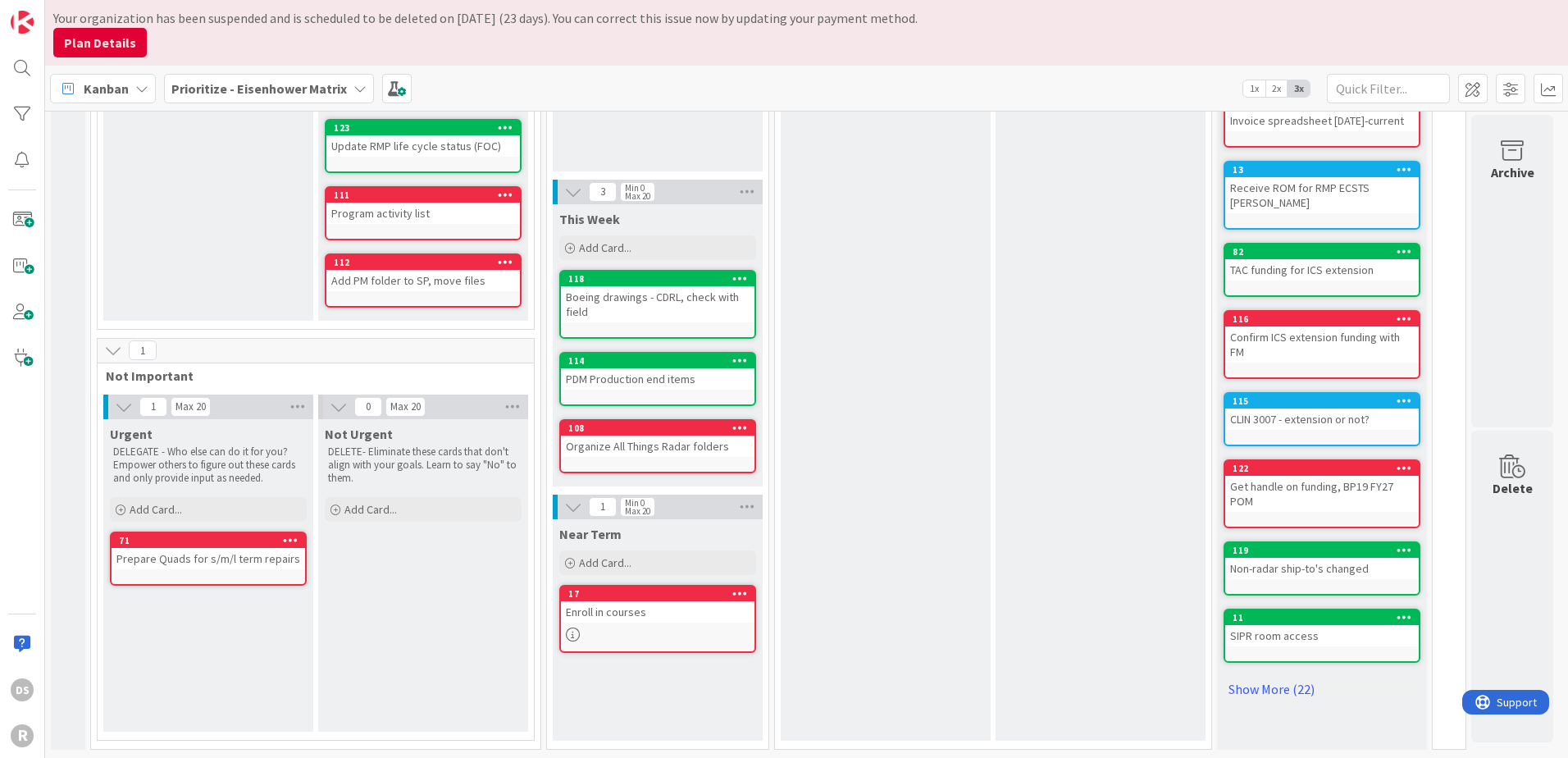
scroll to position [12, 0]
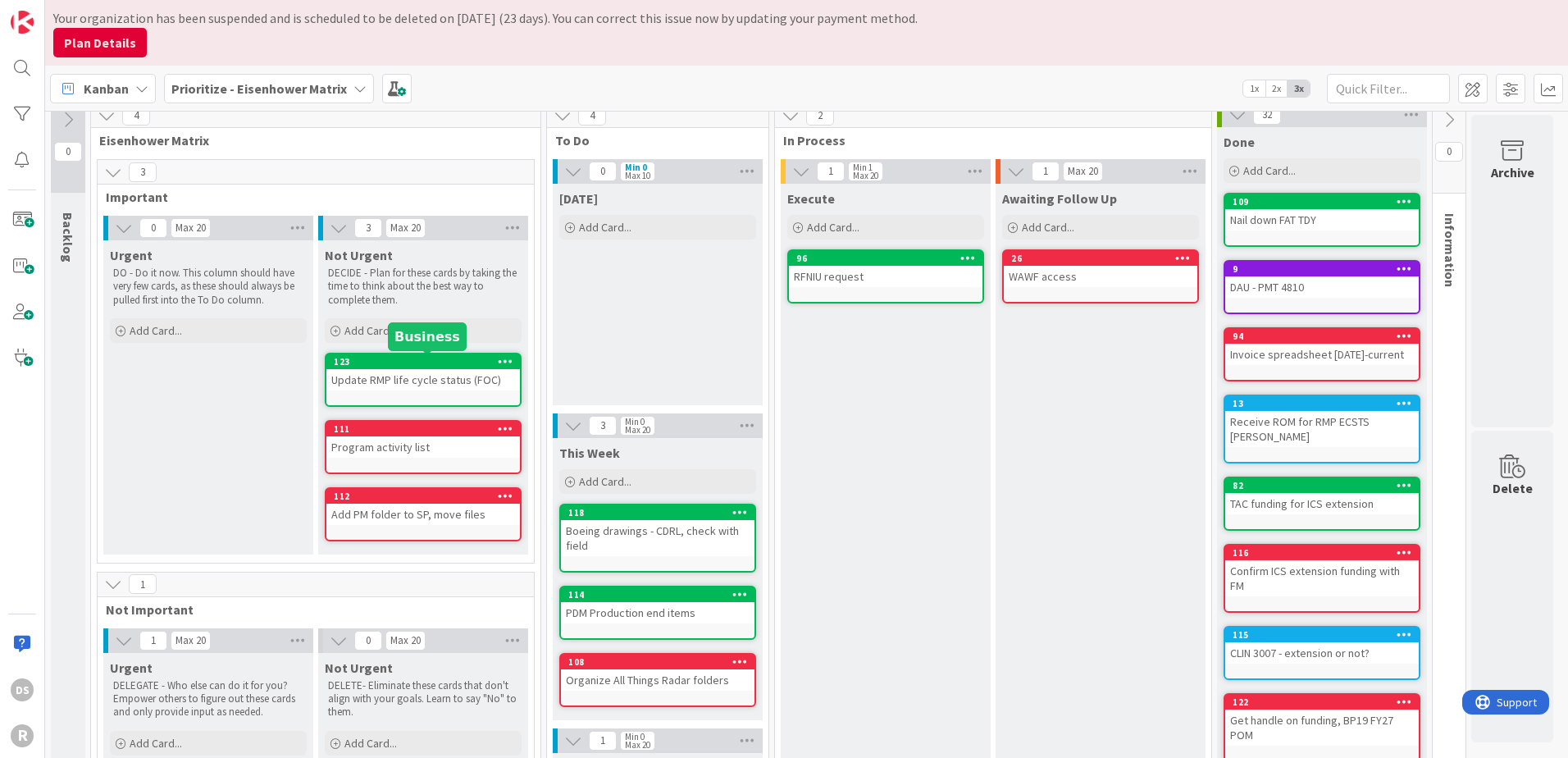
click at [451, 365] on div "123" at bounding box center [427, 362] width 186 height 12
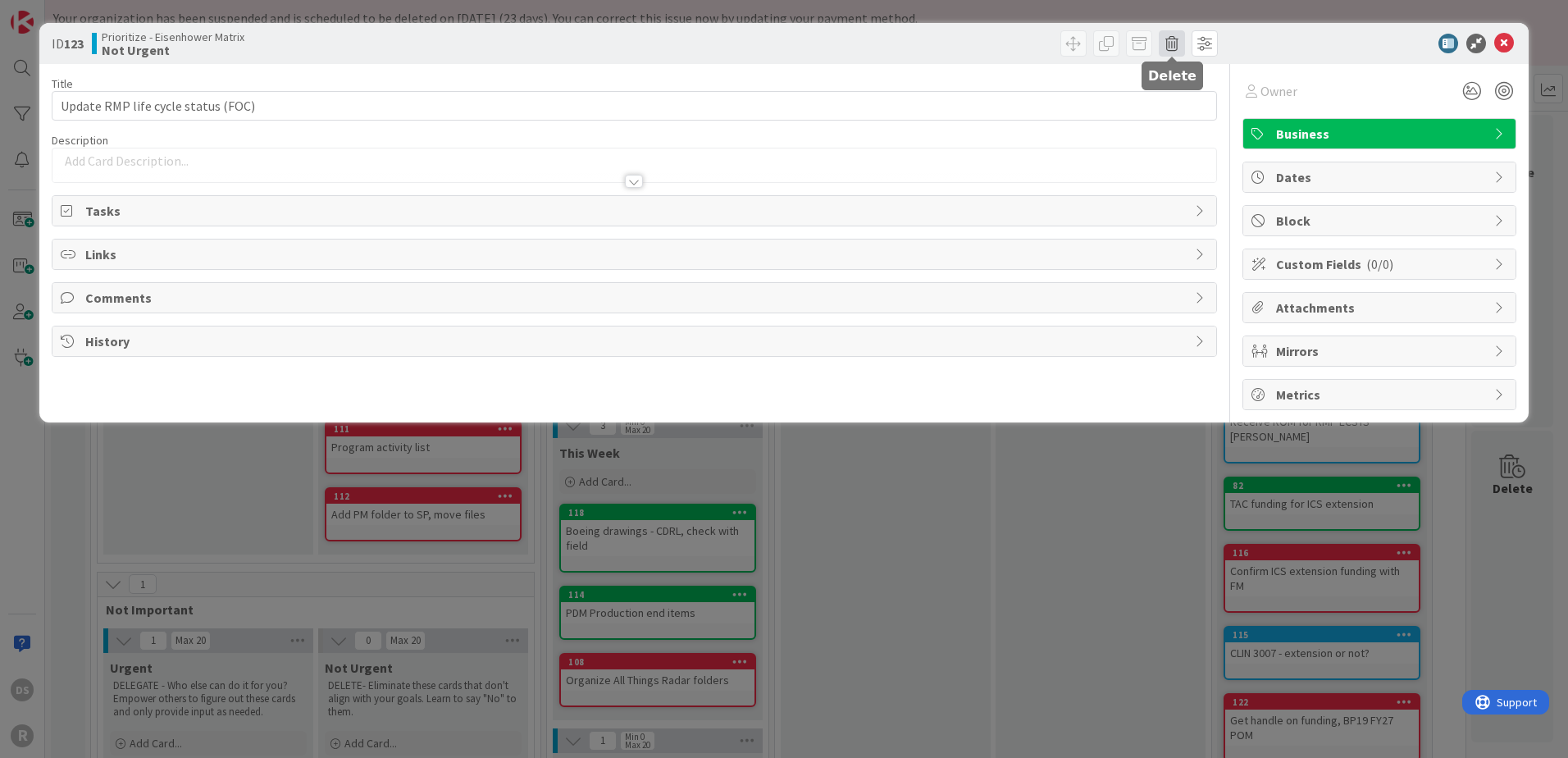
click at [1173, 44] on span at bounding box center [1172, 43] width 27 height 27
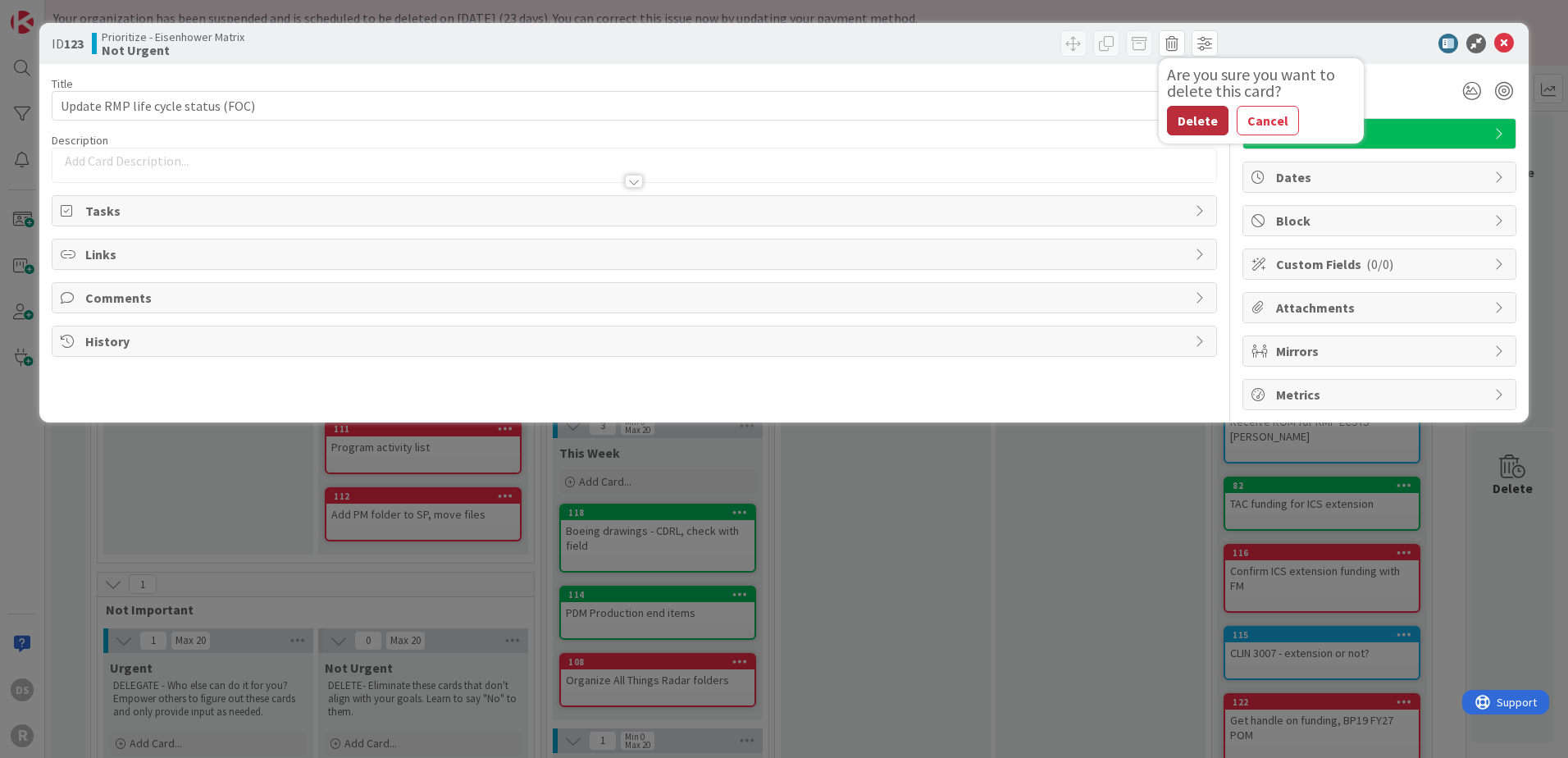
click at [1207, 116] on button "Delete" at bounding box center [1198, 120] width 62 height 29
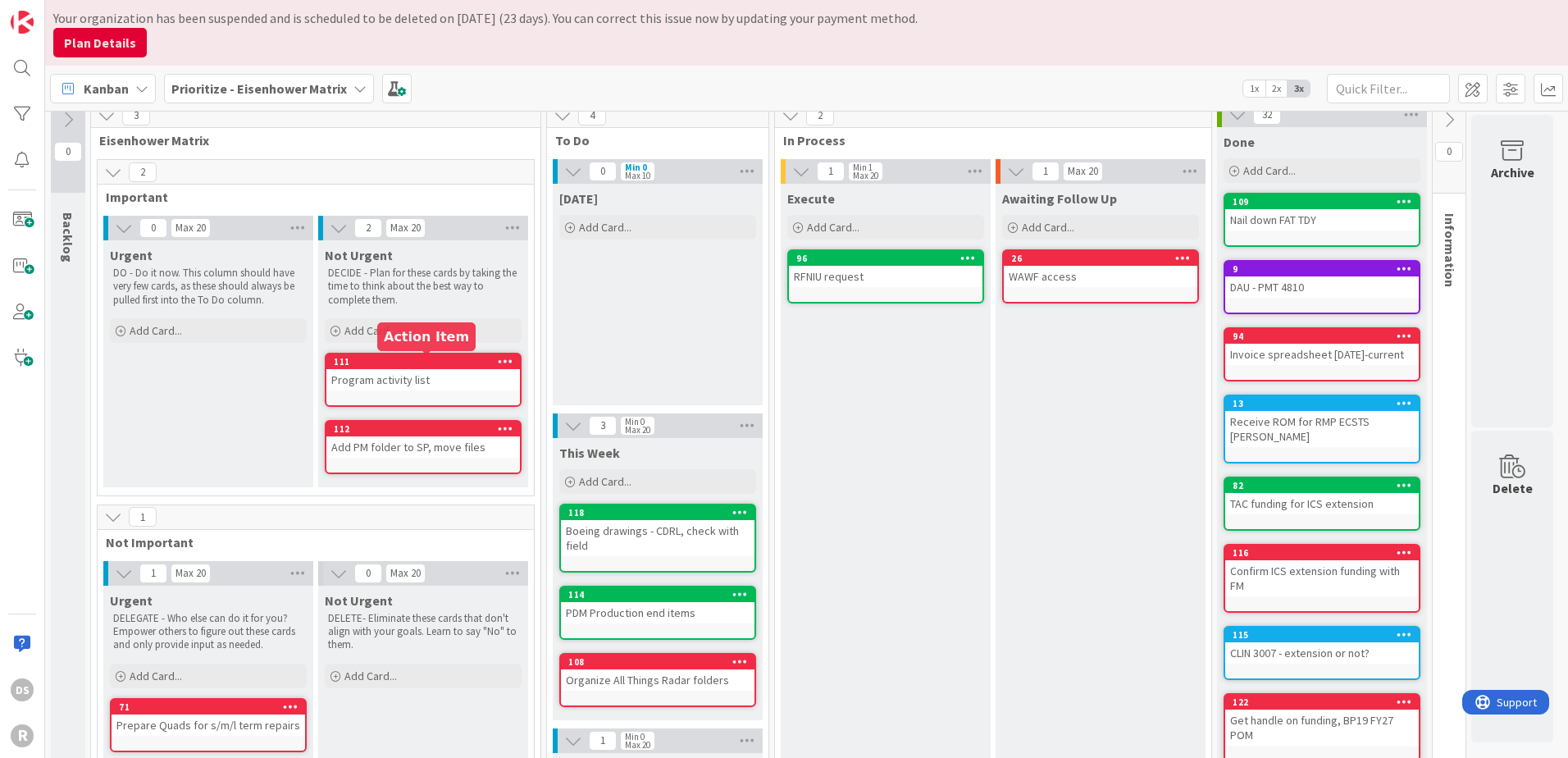
click at [415, 361] on div "111" at bounding box center [427, 362] width 186 height 12
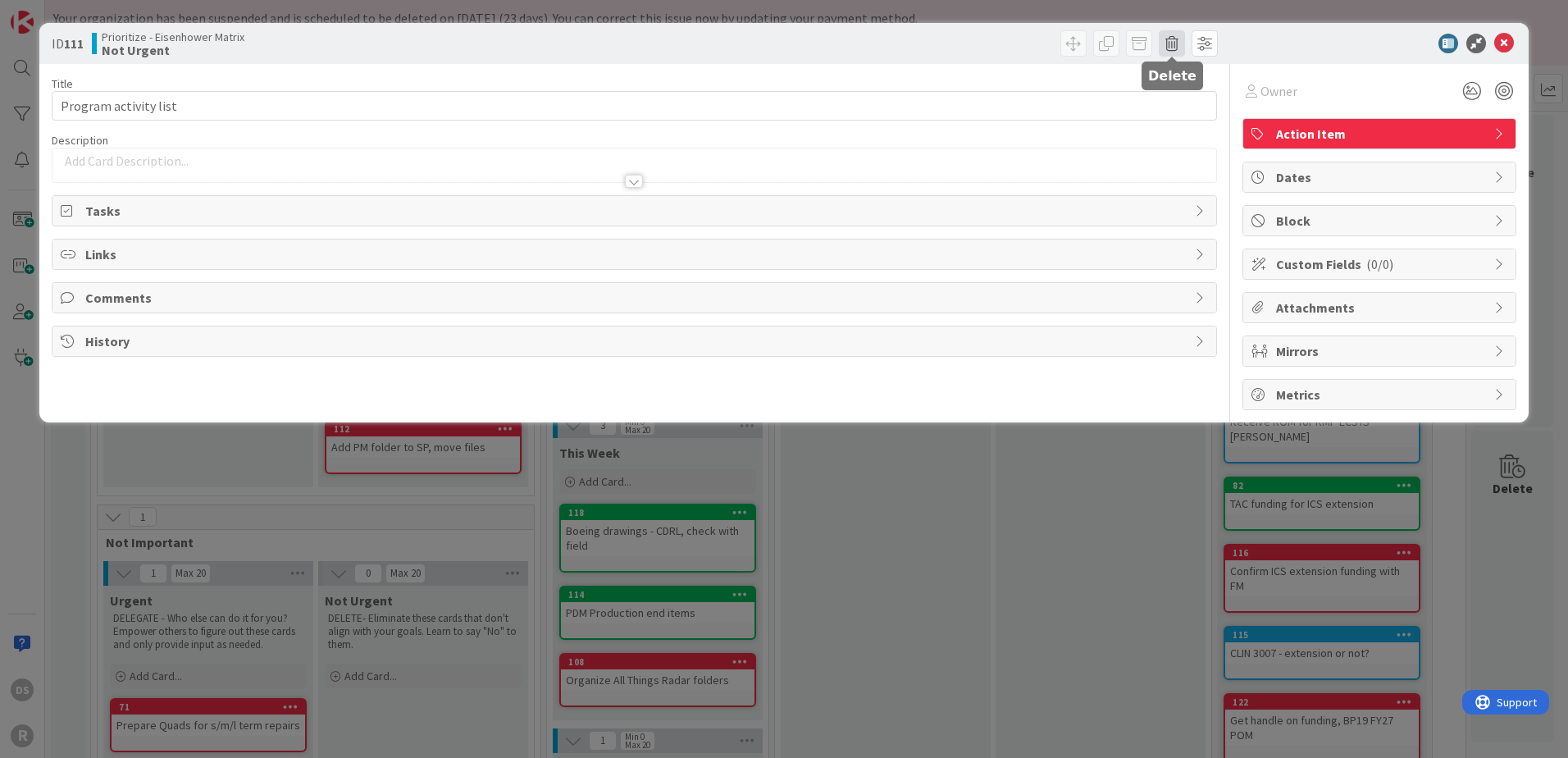
click at [1169, 41] on span at bounding box center [1172, 43] width 27 height 27
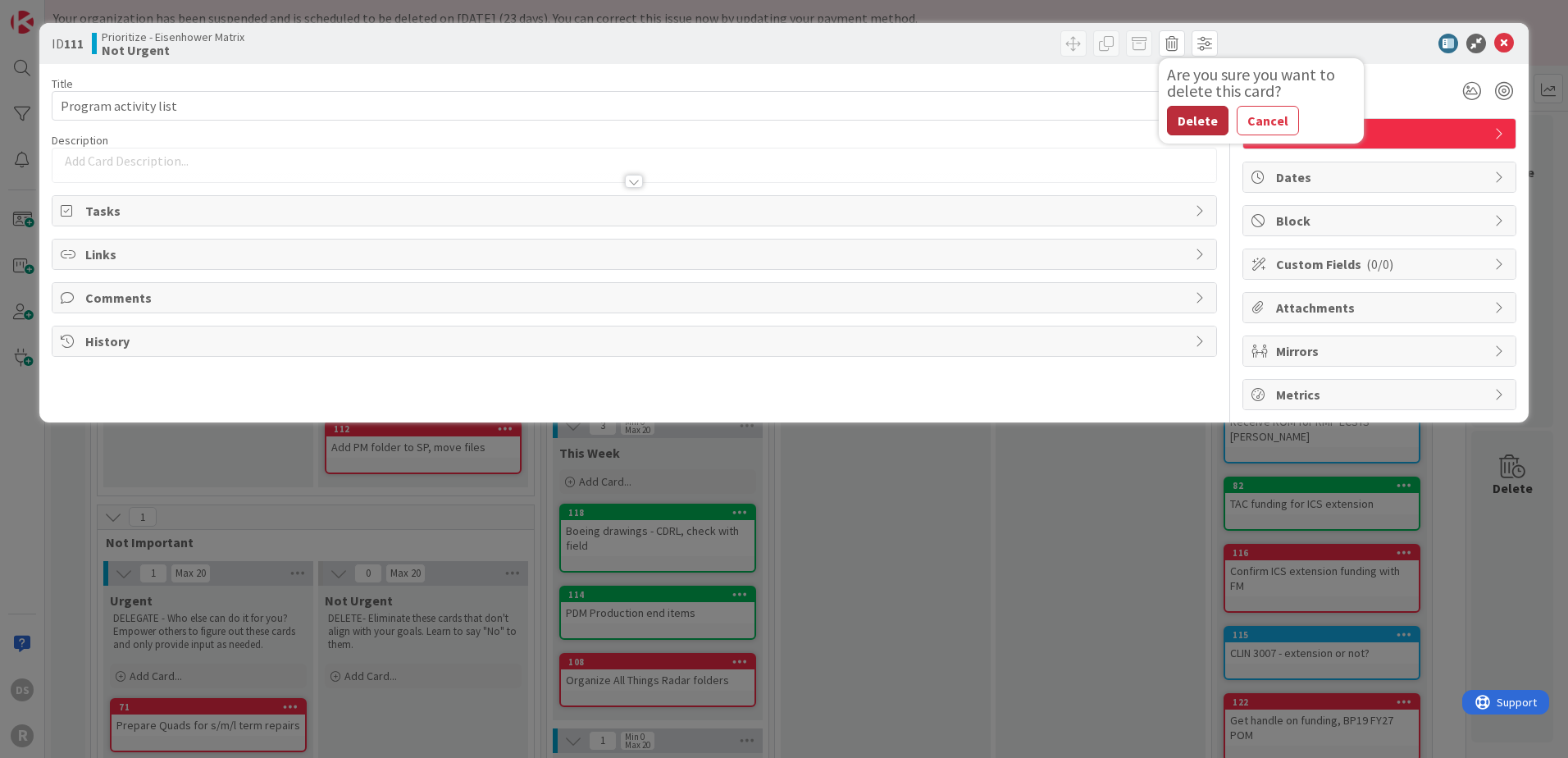
click at [1179, 116] on button "Delete" at bounding box center [1198, 120] width 62 height 29
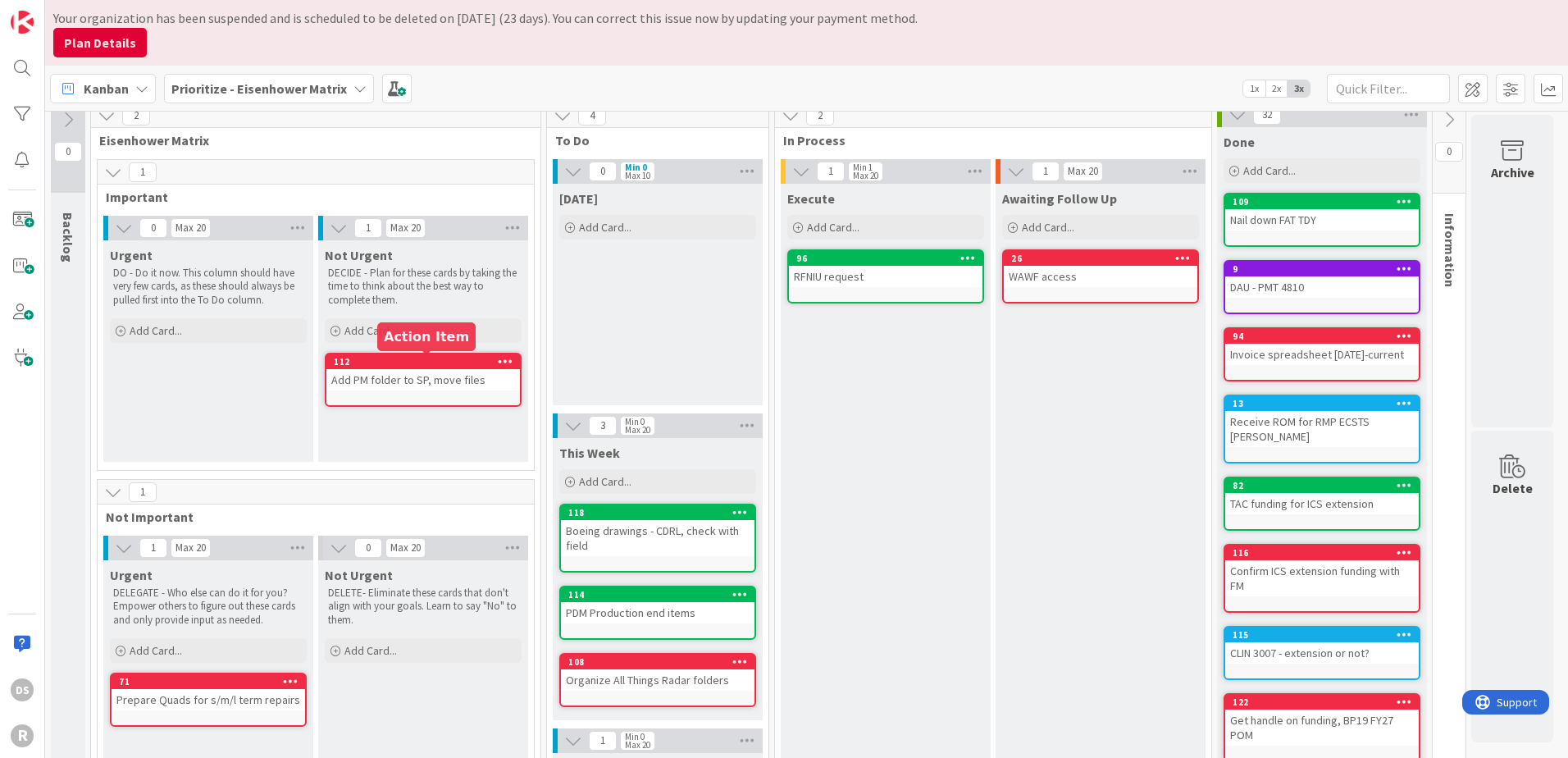
click at [428, 358] on div "112" at bounding box center [427, 362] width 186 height 12
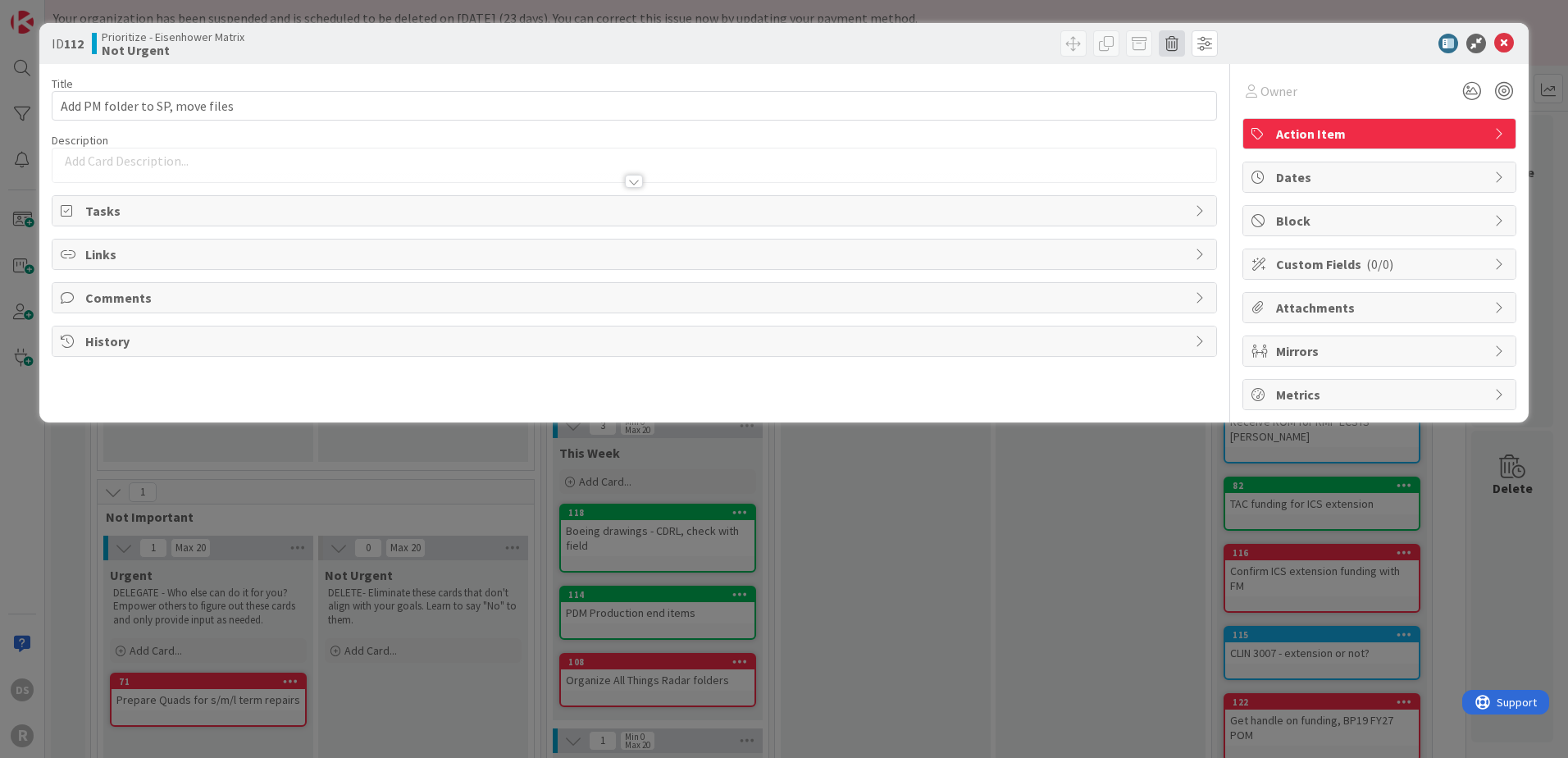
click at [1173, 42] on span at bounding box center [1172, 43] width 27 height 27
click at [1206, 126] on button "Delete" at bounding box center [1198, 120] width 62 height 29
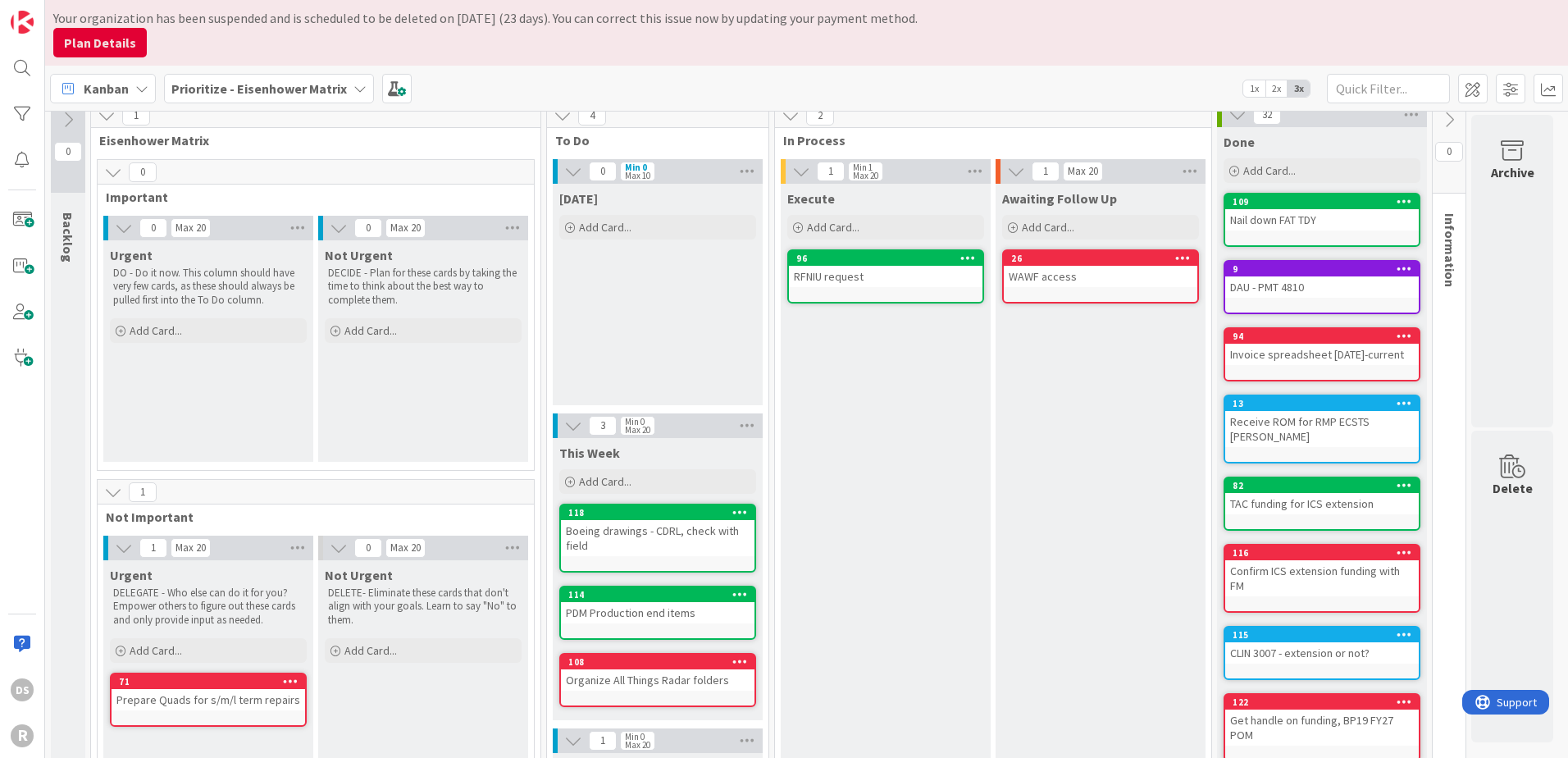
scroll to position [259, 0]
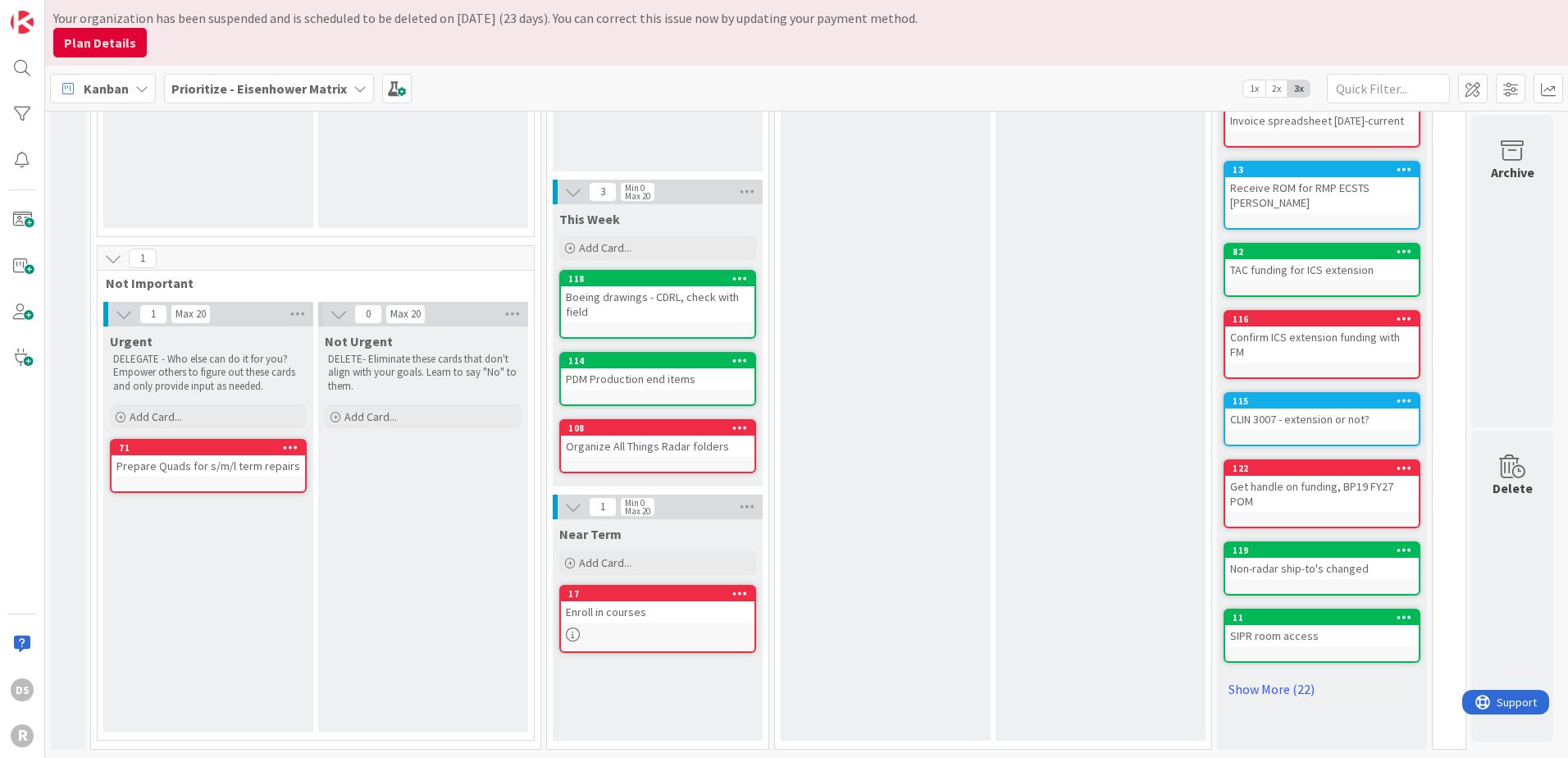
click at [578, 627] on icon at bounding box center [572, 634] width 14 height 14
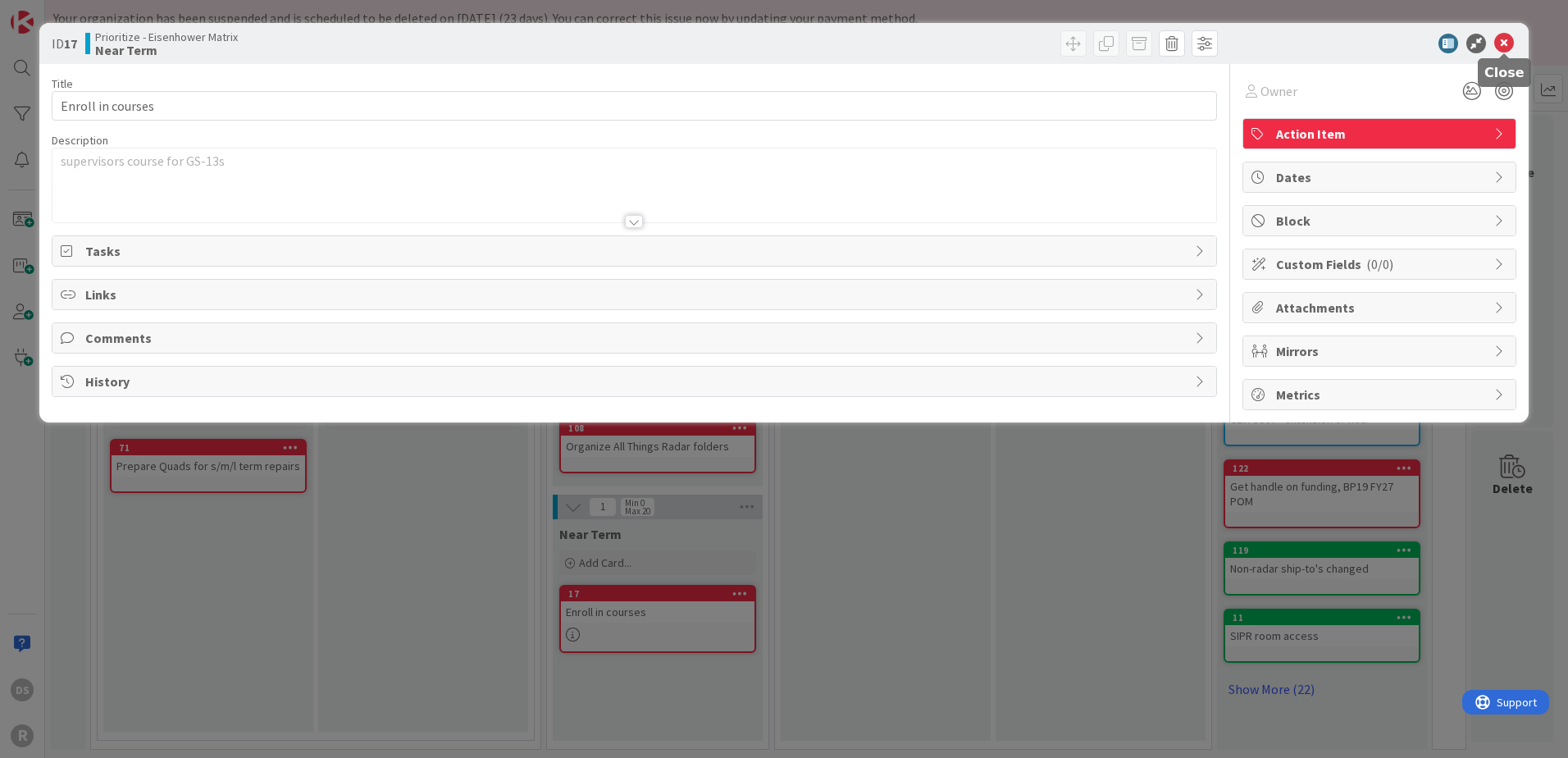
click at [1505, 37] on icon at bounding box center [1504, 43] width 20 height 20
